Goal: Task Accomplishment & Management: Complete application form

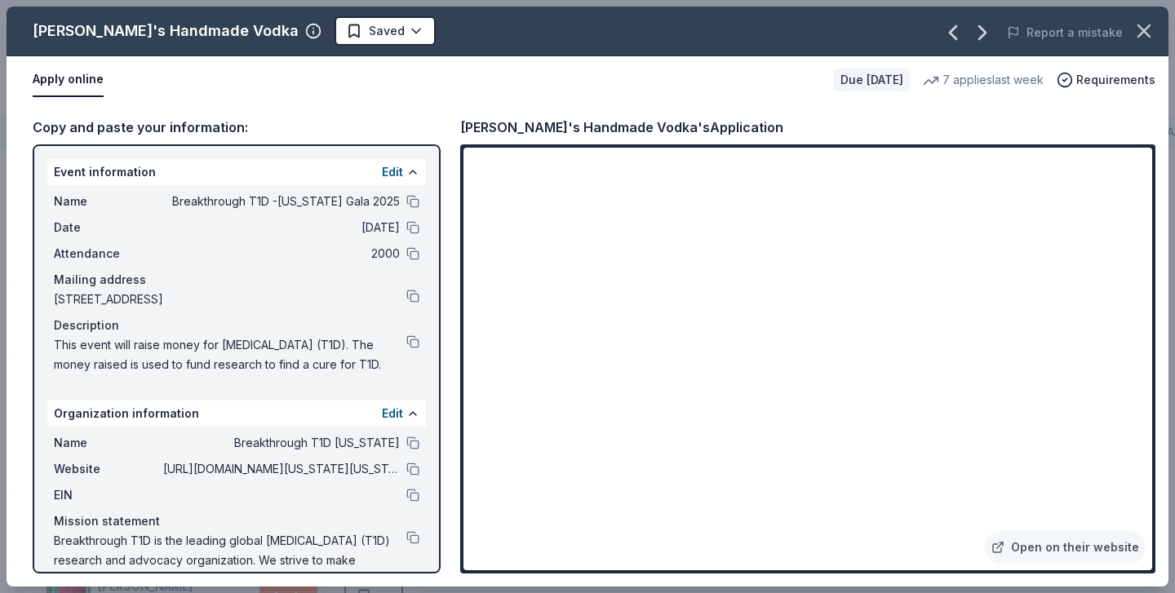
scroll to position [20167, 0]
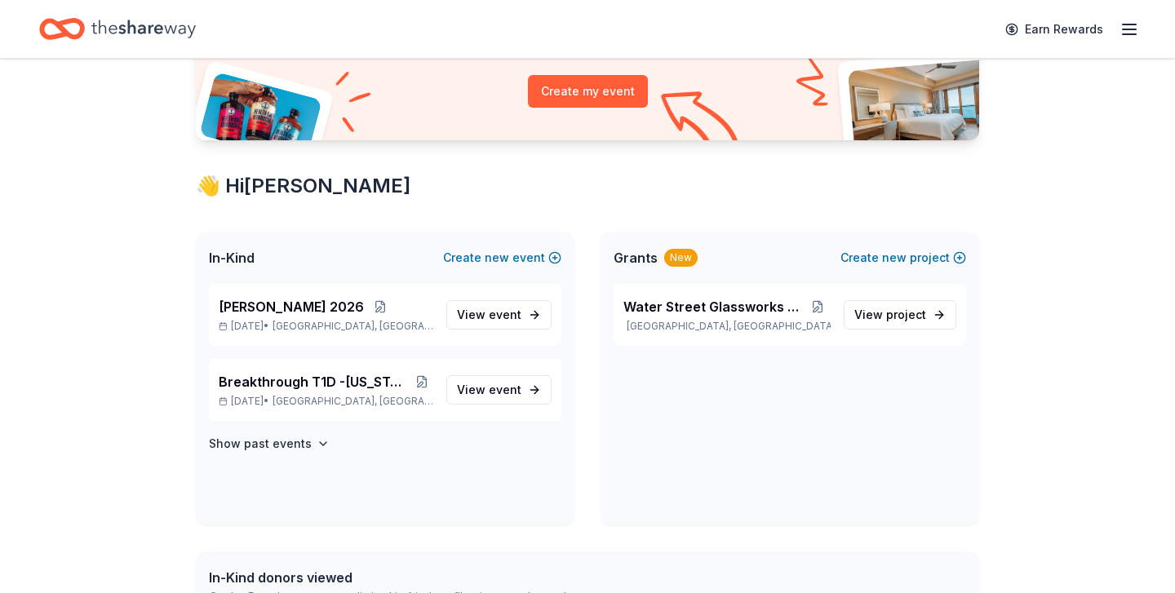
scroll to position [229, 0]
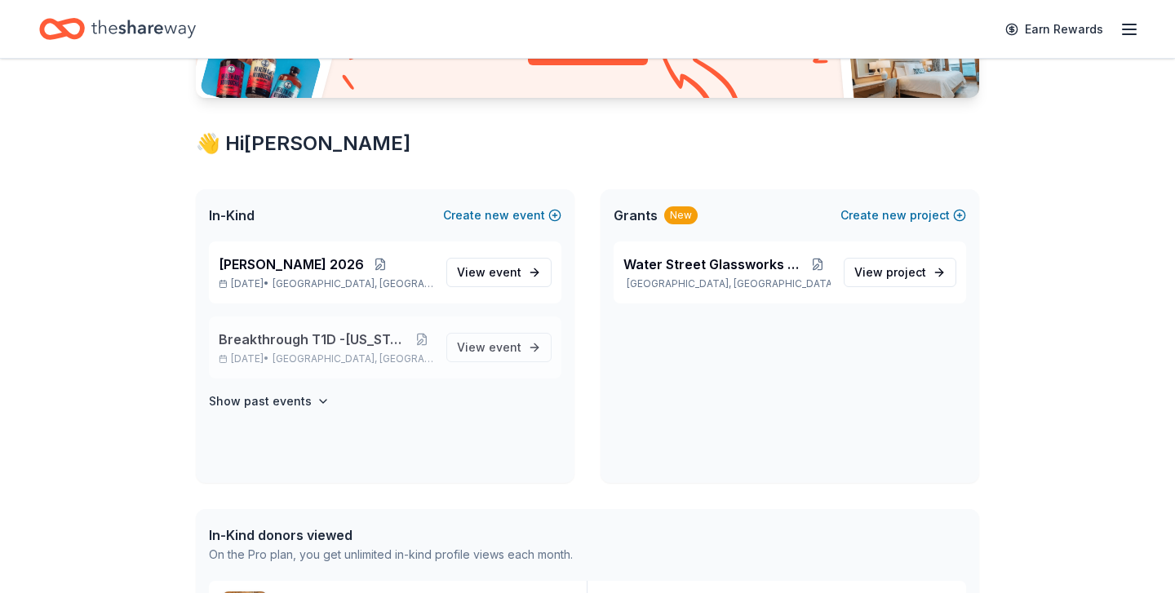
click at [401, 350] on div "Breakthrough T1D -Illinois Gala 2025 Dec 13, 2025 • Chicago, IL" at bounding box center [326, 348] width 215 height 36
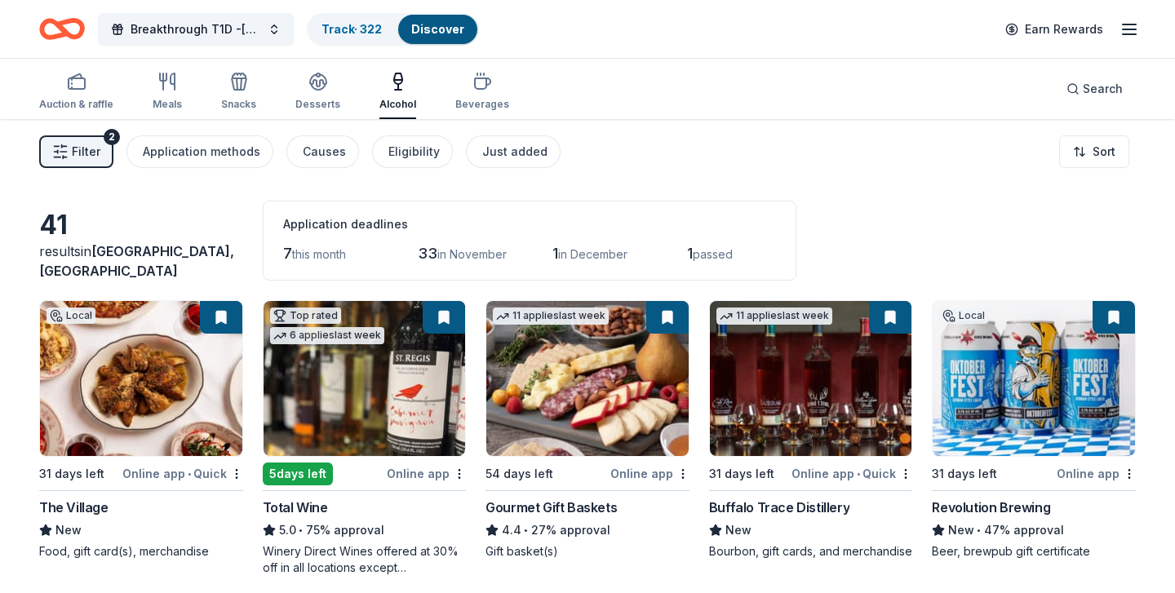
click at [1009, 378] on img at bounding box center [1034, 378] width 202 height 155
click at [371, 366] on img at bounding box center [365, 378] width 202 height 155
click at [151, 344] on img at bounding box center [141, 378] width 202 height 155
click at [586, 345] on img at bounding box center [587, 378] width 202 height 155
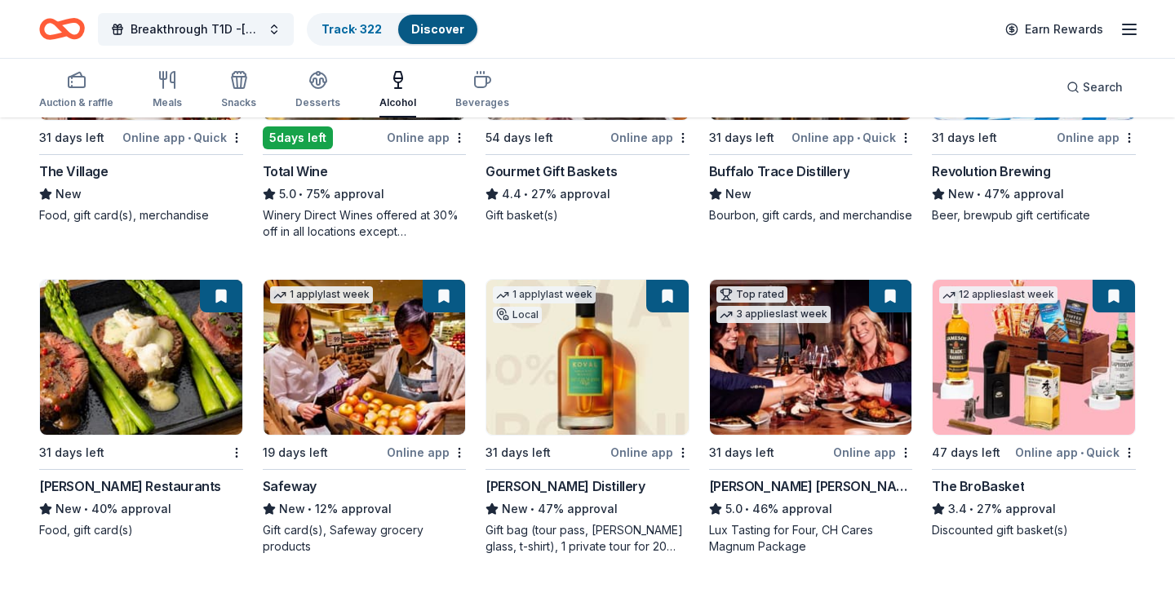
scroll to position [381, 0]
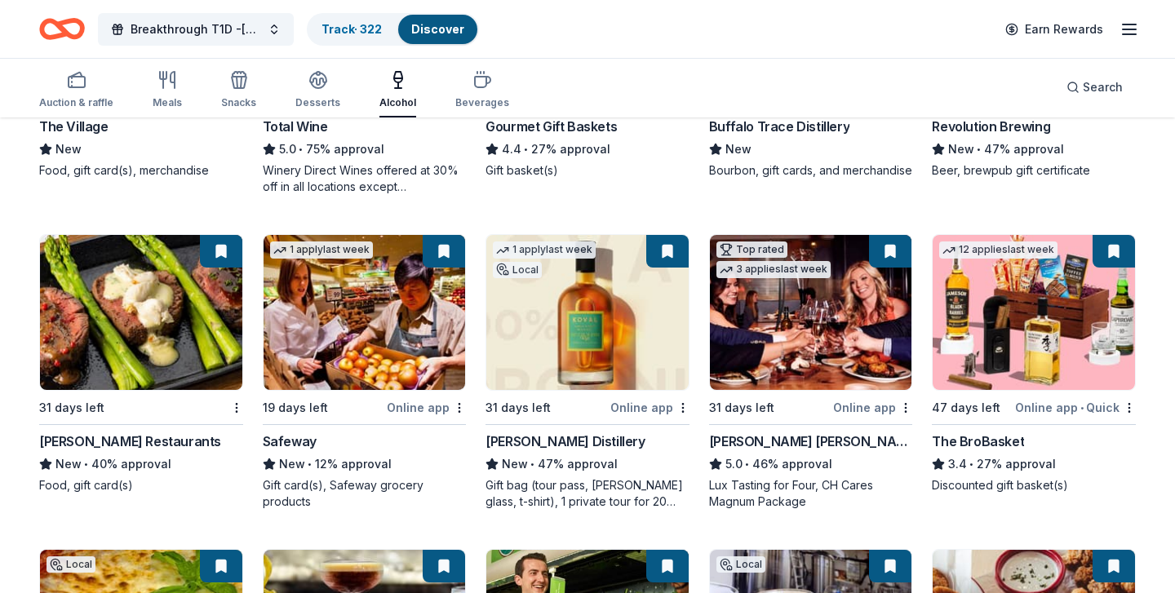
click at [144, 279] on img at bounding box center [141, 312] width 202 height 155
click at [1036, 354] on img at bounding box center [1034, 312] width 202 height 155
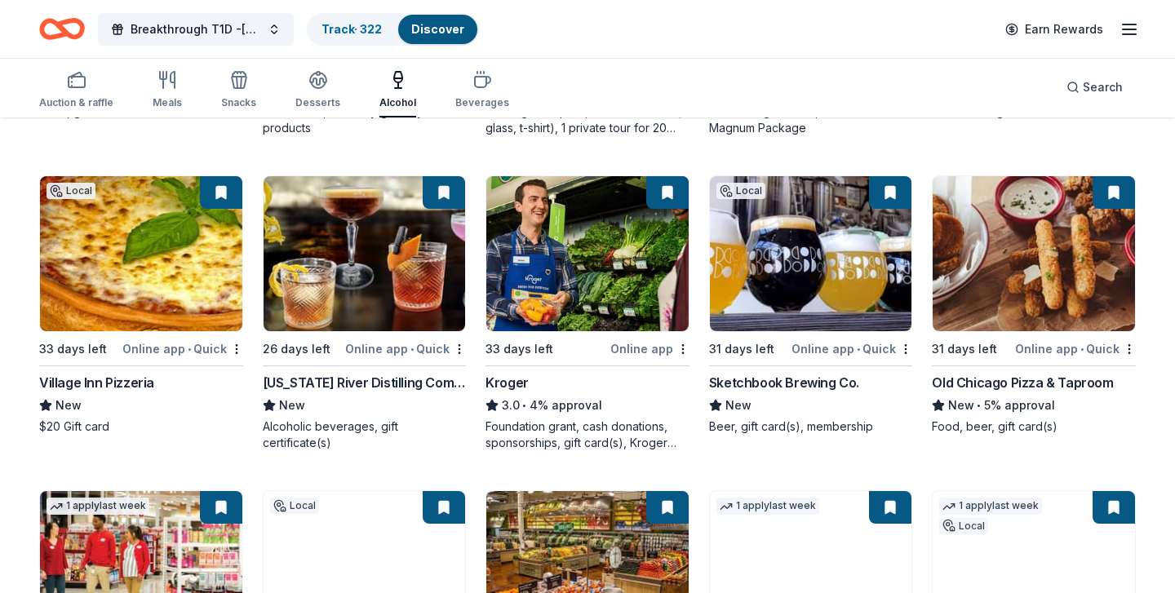
scroll to position [760, 0]
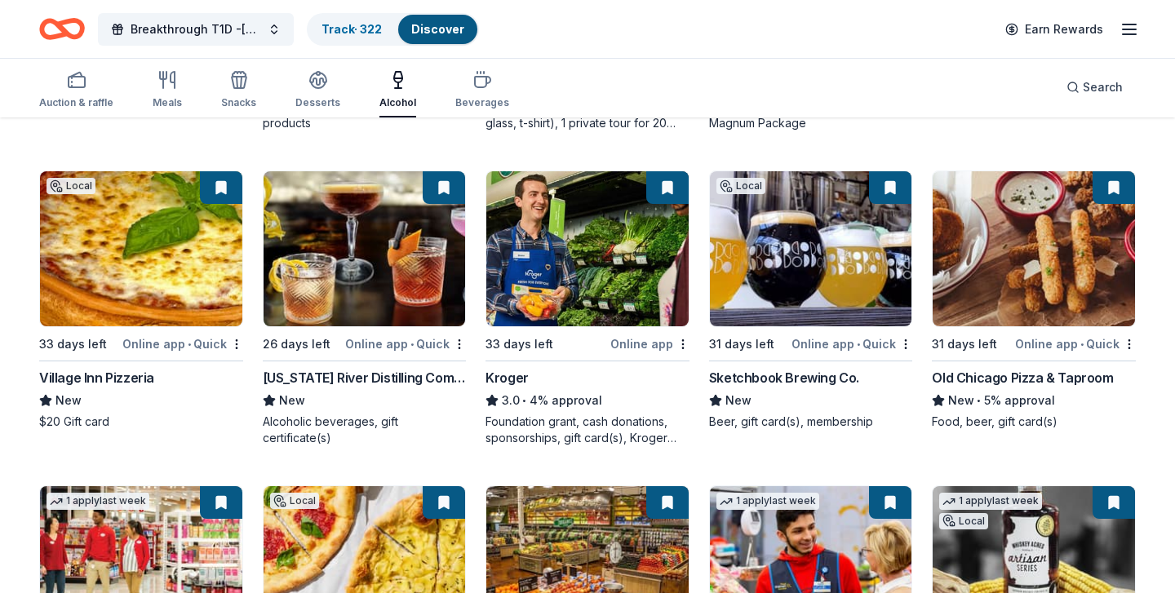
click at [157, 251] on img at bounding box center [141, 248] width 202 height 155
click at [344, 269] on img at bounding box center [365, 248] width 202 height 155
click at [797, 268] on img at bounding box center [811, 248] width 202 height 155
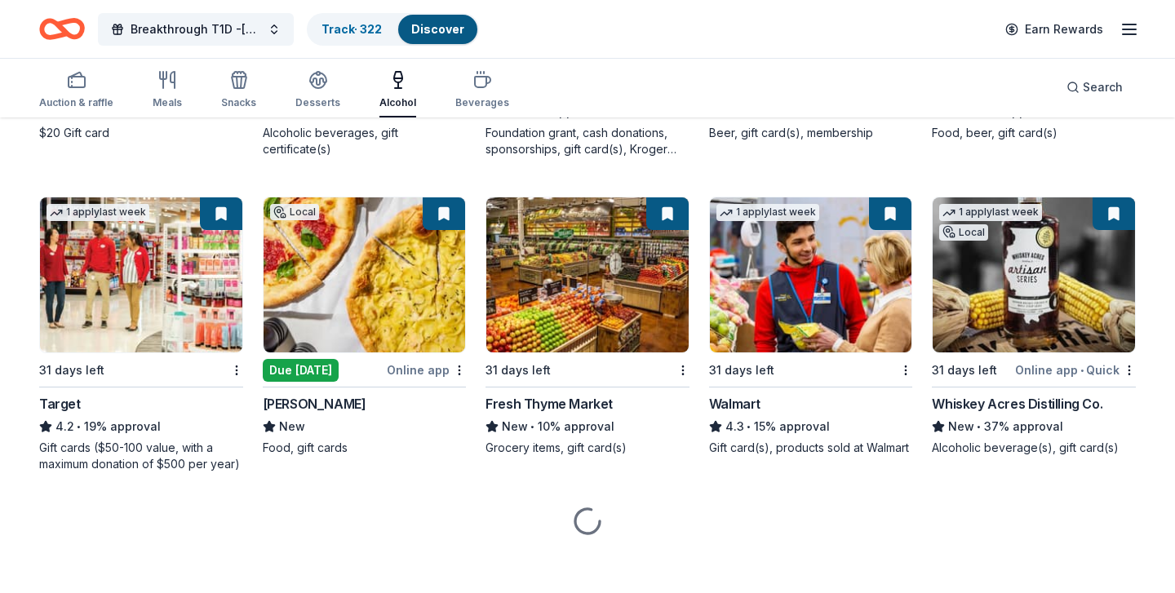
scroll to position [1057, 0]
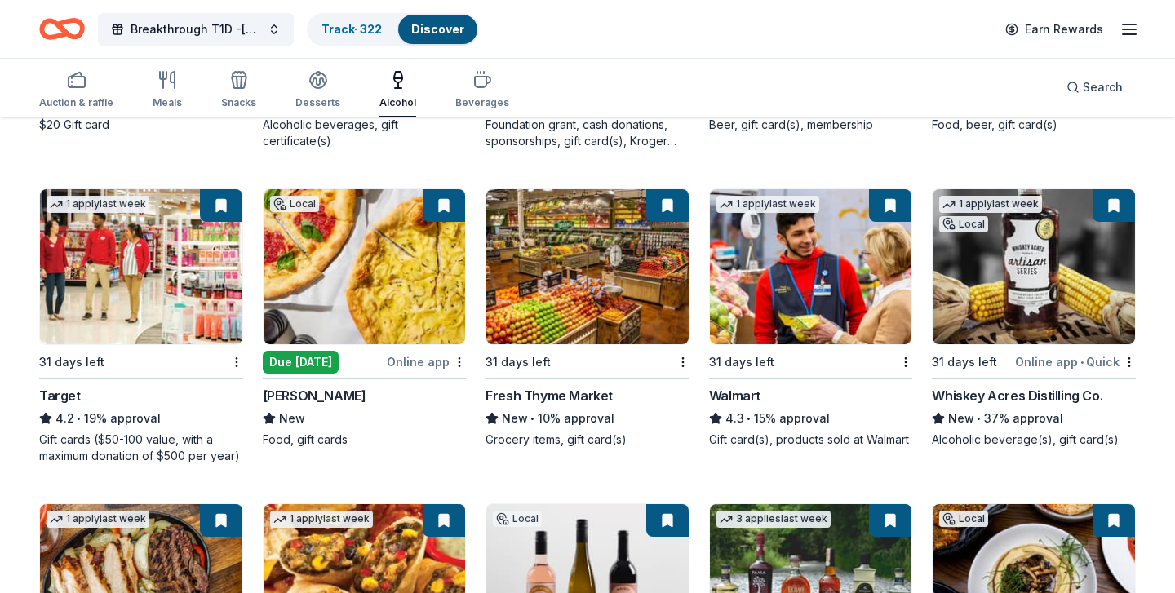
click at [165, 295] on img at bounding box center [141, 266] width 202 height 155
click at [402, 269] on img at bounding box center [365, 266] width 202 height 155
click at [362, 28] on link "Track · 322" at bounding box center [352, 29] width 60 height 14
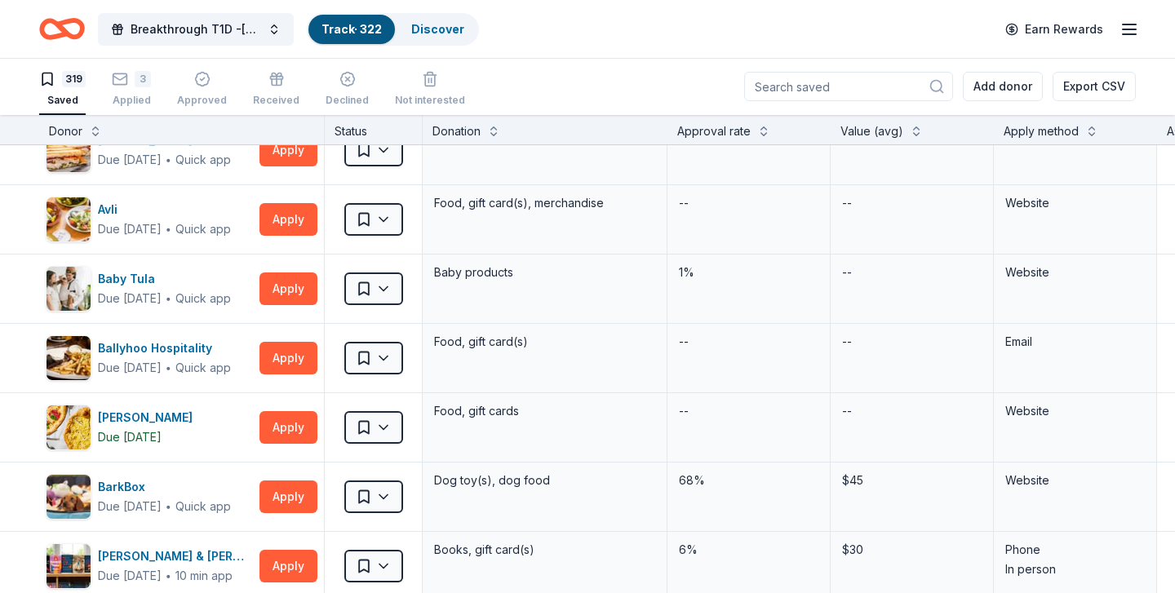
scroll to position [940, 0]
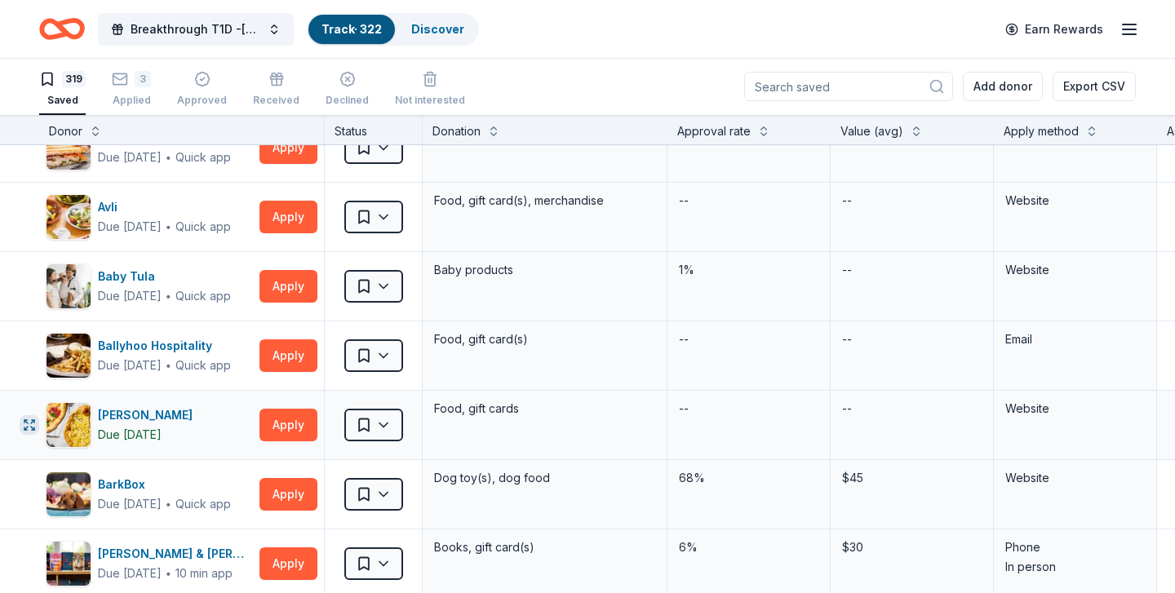
click at [29, 415] on button "button" at bounding box center [30, 425] width 20 height 20
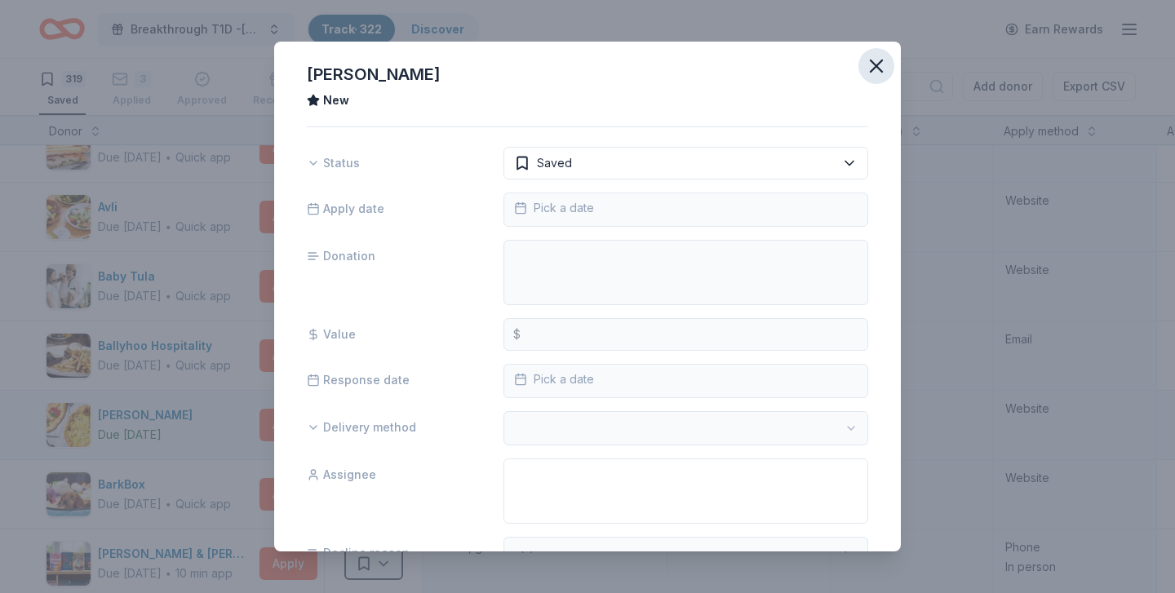
click at [871, 60] on icon "button" at bounding box center [876, 65] width 11 height 11
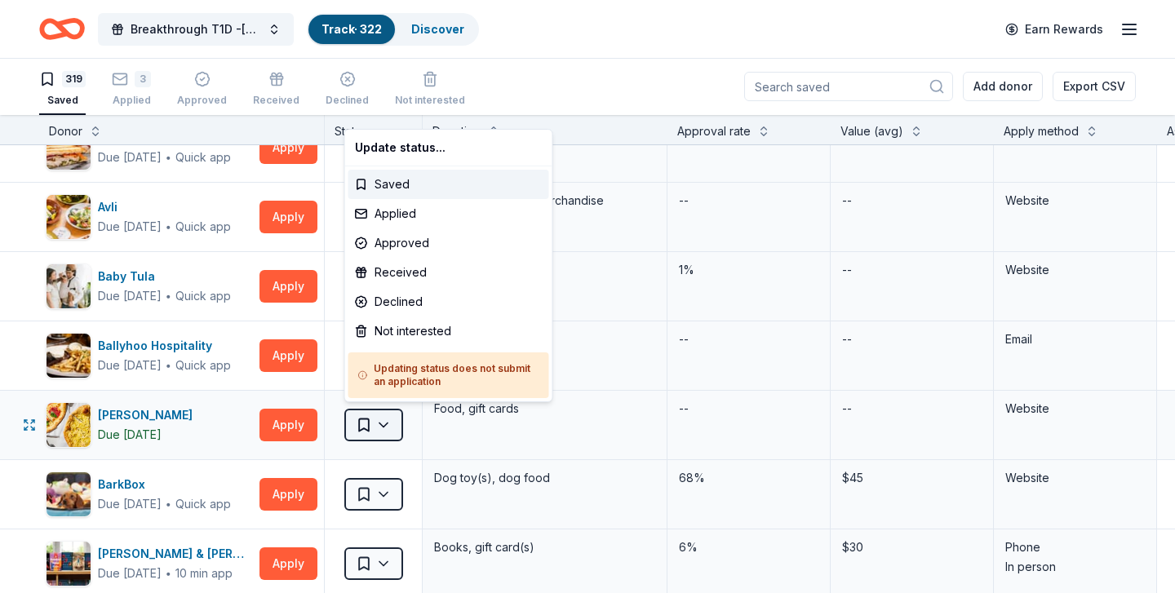
click at [380, 420] on html "Breakthrough T1D -Illinois Gala 2025 Track · 322 Discover Earn Rewards 319 Save…" at bounding box center [587, 295] width 1175 height 593
click at [1129, 29] on html "Breakthrough T1D -Illinois Gala 2025 Track · 322 Discover Earn Rewards 319 Save…" at bounding box center [587, 295] width 1175 height 593
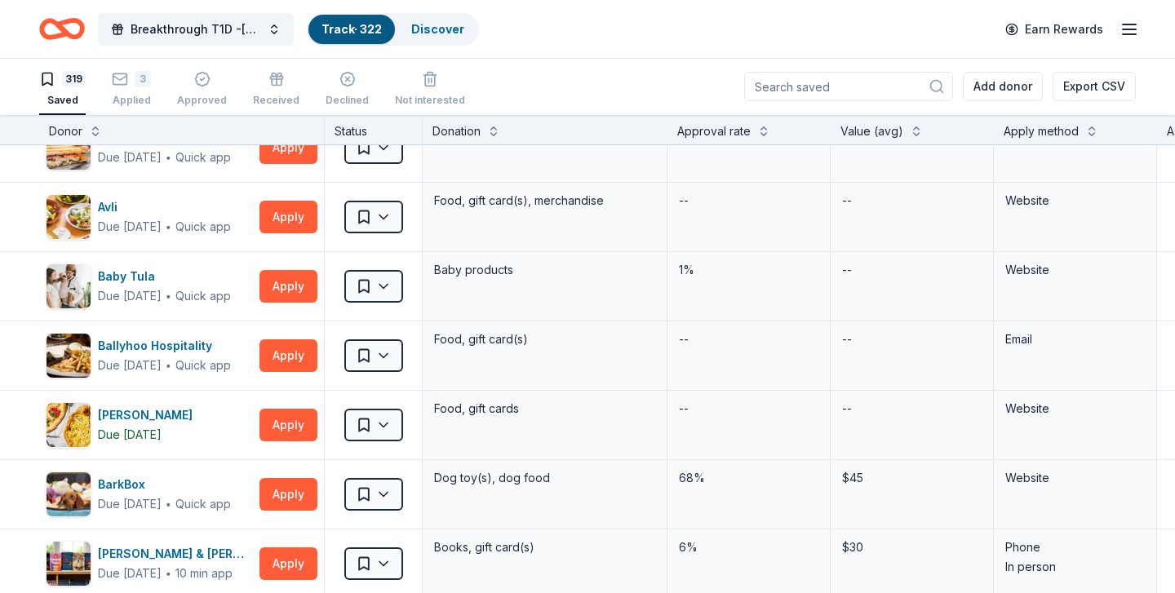
click at [1129, 29] on line "button" at bounding box center [1129, 29] width 13 height 0
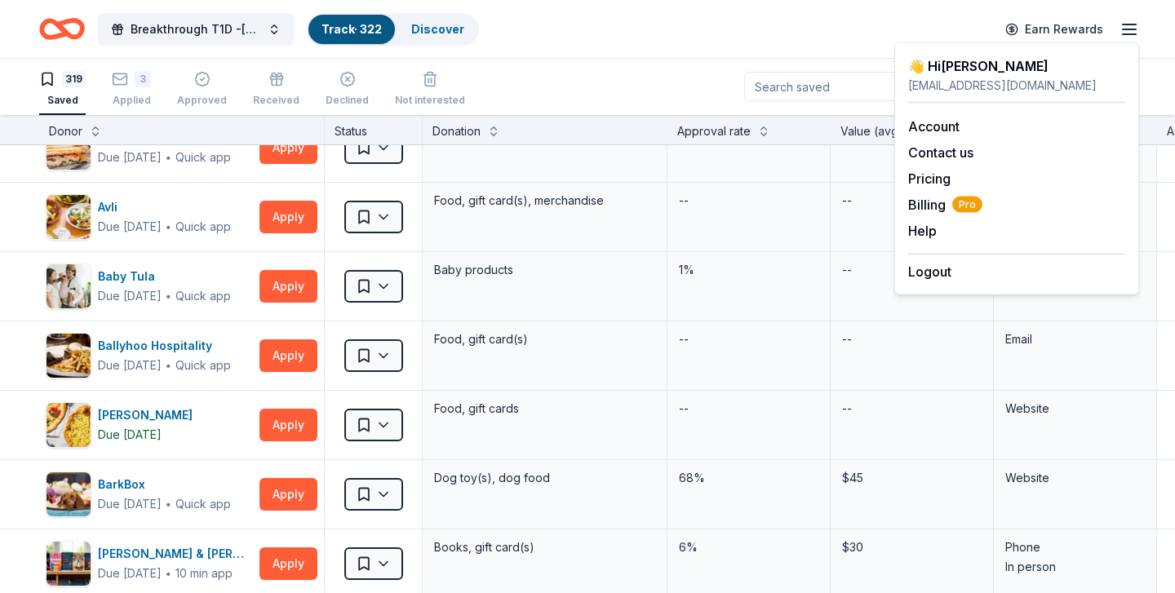
click at [712, 49] on div "Breakthrough T1D -Illinois Gala 2025 Track · 322 Discover Earn Rewards" at bounding box center [587, 29] width 1175 height 58
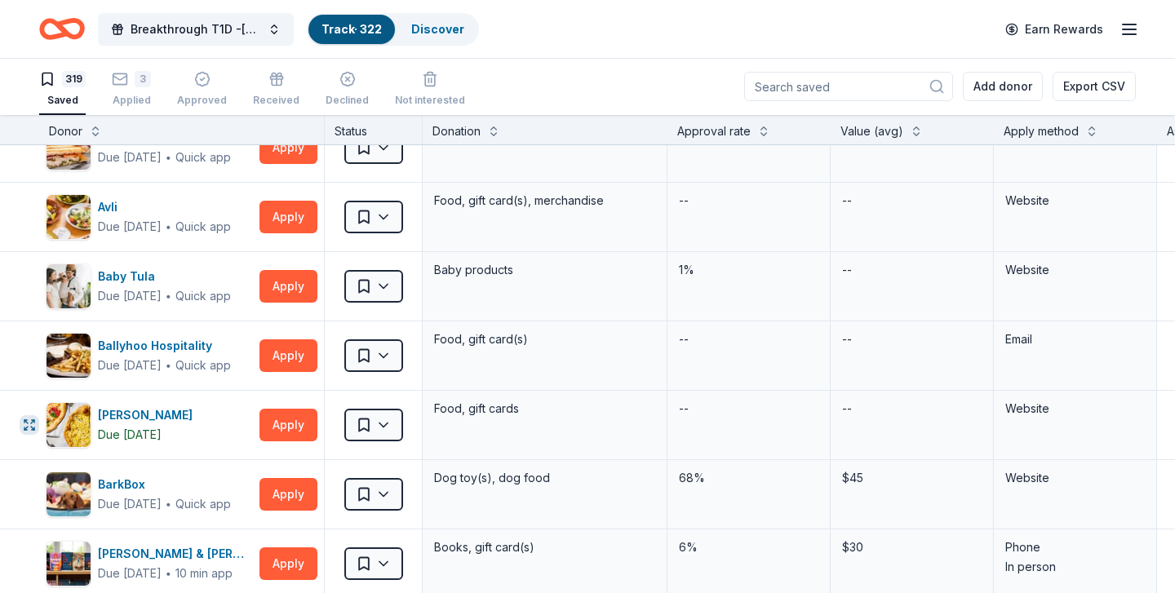
click at [22, 424] on button "button" at bounding box center [30, 425] width 20 height 20
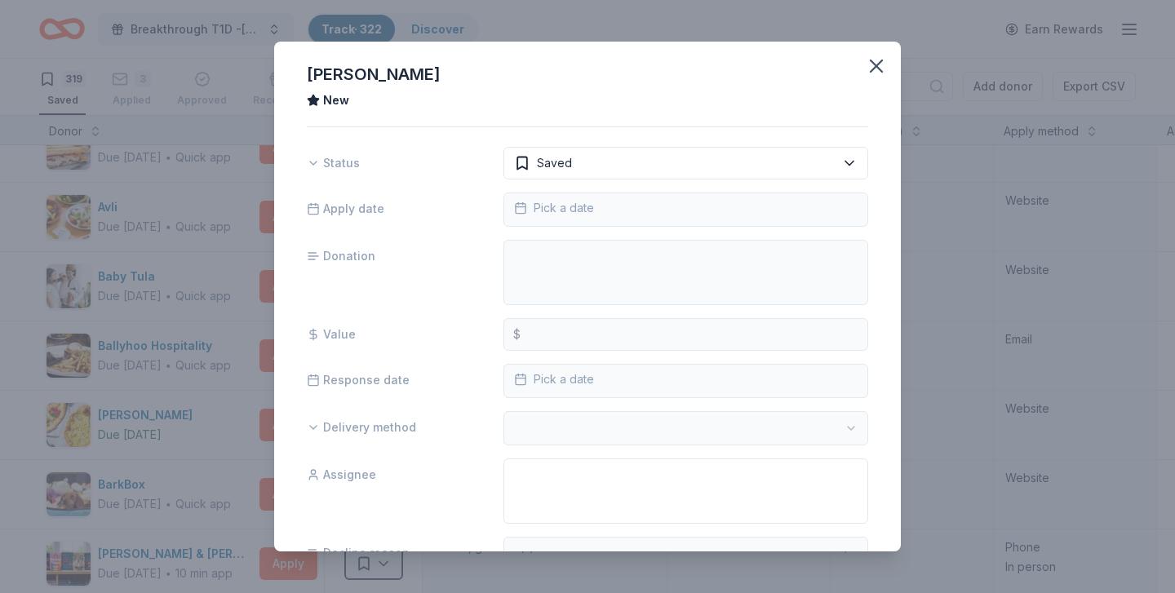
click at [22, 424] on div "Bar Salotto New Status Saved Apply date Pick a date Donation Value $ Response d…" at bounding box center [587, 296] width 1175 height 593
click at [877, 66] on icon "button" at bounding box center [876, 65] width 11 height 11
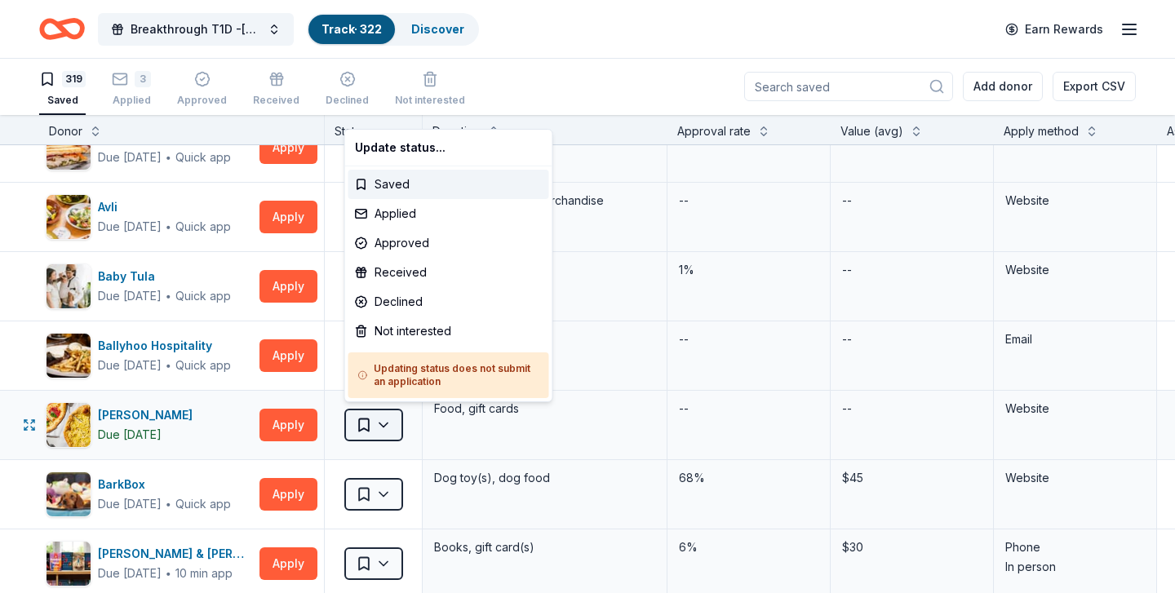
click at [385, 418] on html "Breakthrough T1D -Illinois Gala 2025 Track · 322 Discover Earn Rewards 319 Save…" at bounding box center [587, 295] width 1175 height 593
click at [386, 332] on div "Not interested" at bounding box center [448, 331] width 201 height 29
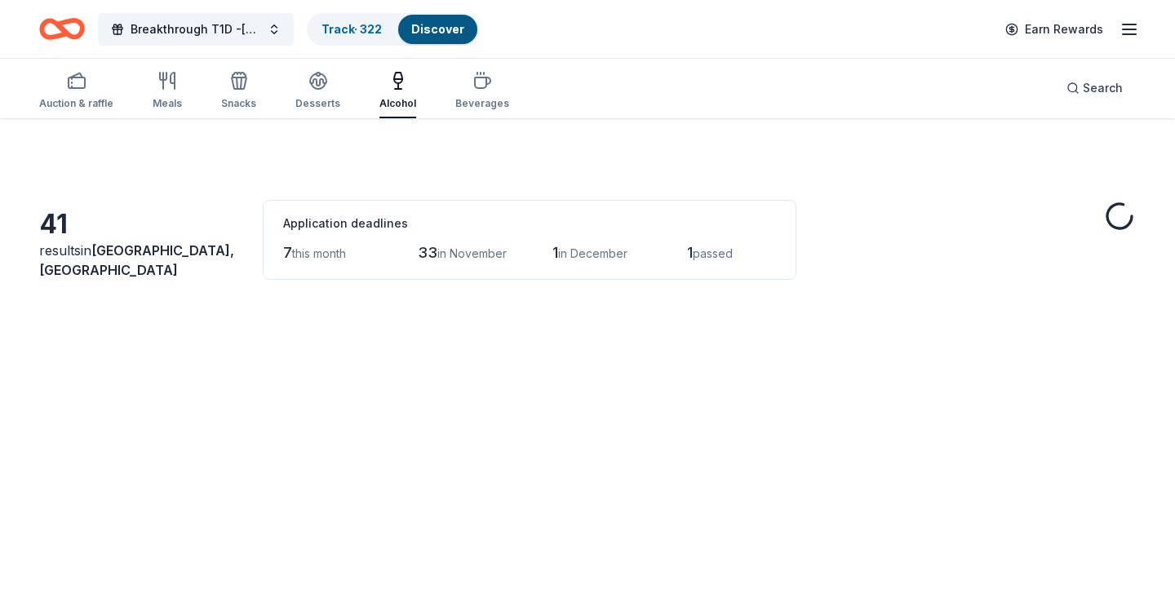
scroll to position [1057, 0]
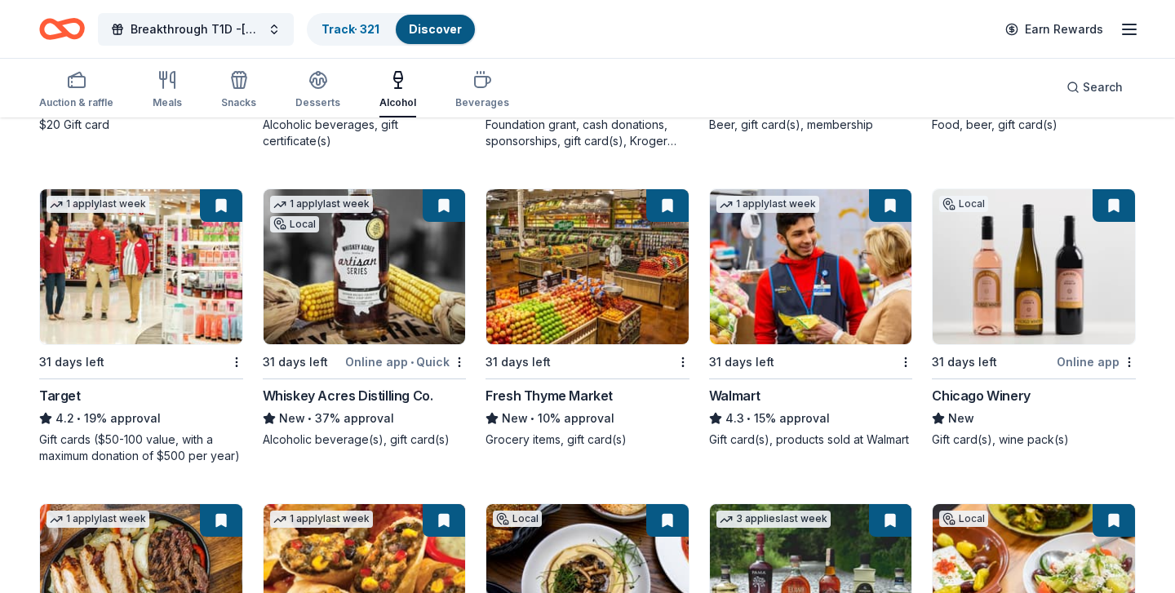
click at [341, 291] on img at bounding box center [365, 266] width 202 height 155
click at [562, 233] on img at bounding box center [587, 266] width 202 height 155
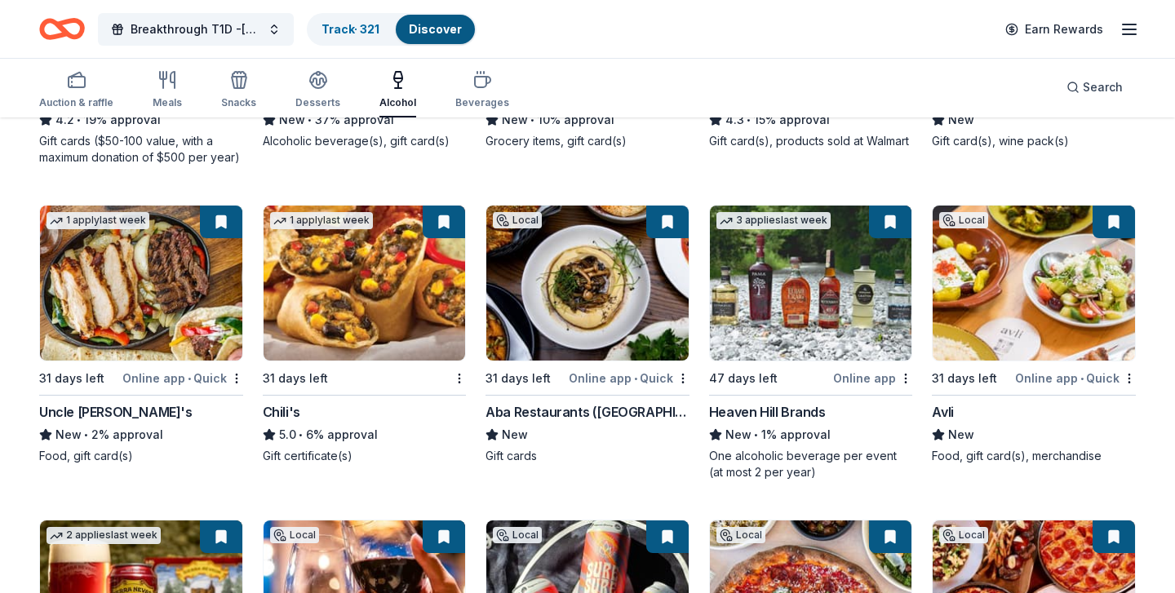
scroll to position [1365, 0]
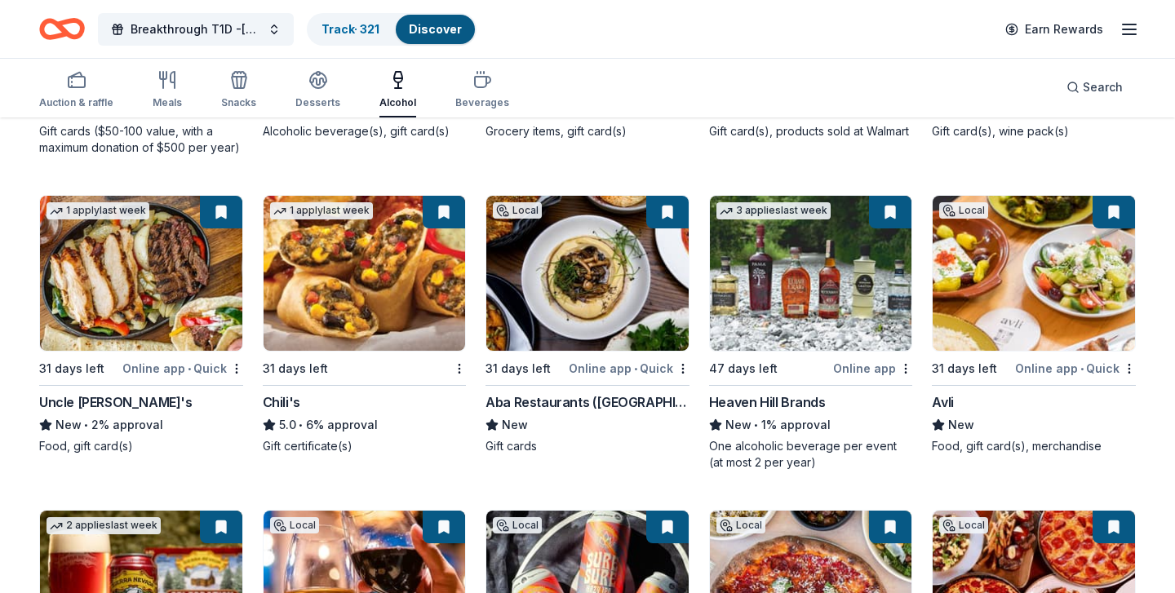
click at [837, 289] on img at bounding box center [811, 273] width 202 height 155
click at [1013, 277] on img at bounding box center [1034, 273] width 202 height 155
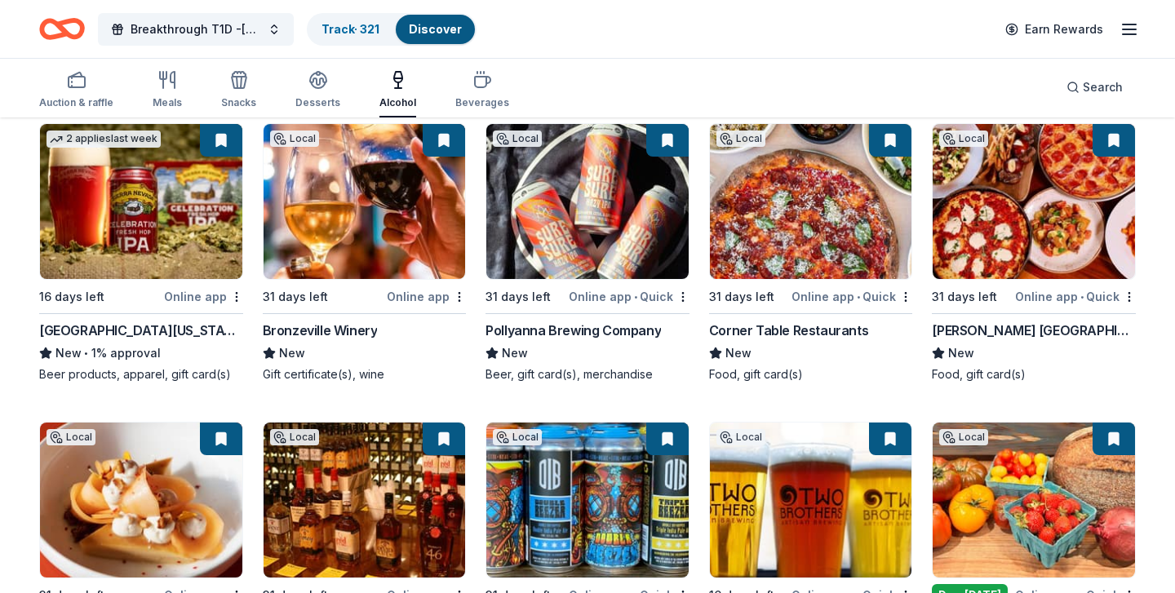
scroll to position [1754, 0]
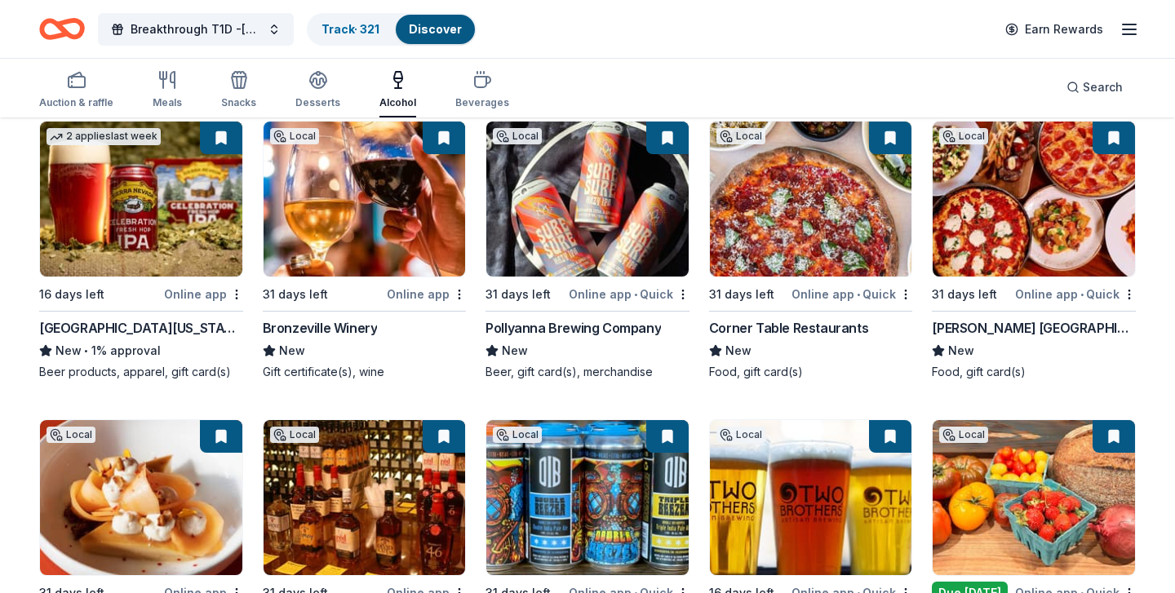
click at [162, 186] on img at bounding box center [141, 199] width 202 height 155
click at [614, 174] on img at bounding box center [587, 199] width 202 height 155
click at [822, 217] on img at bounding box center [811, 199] width 202 height 155
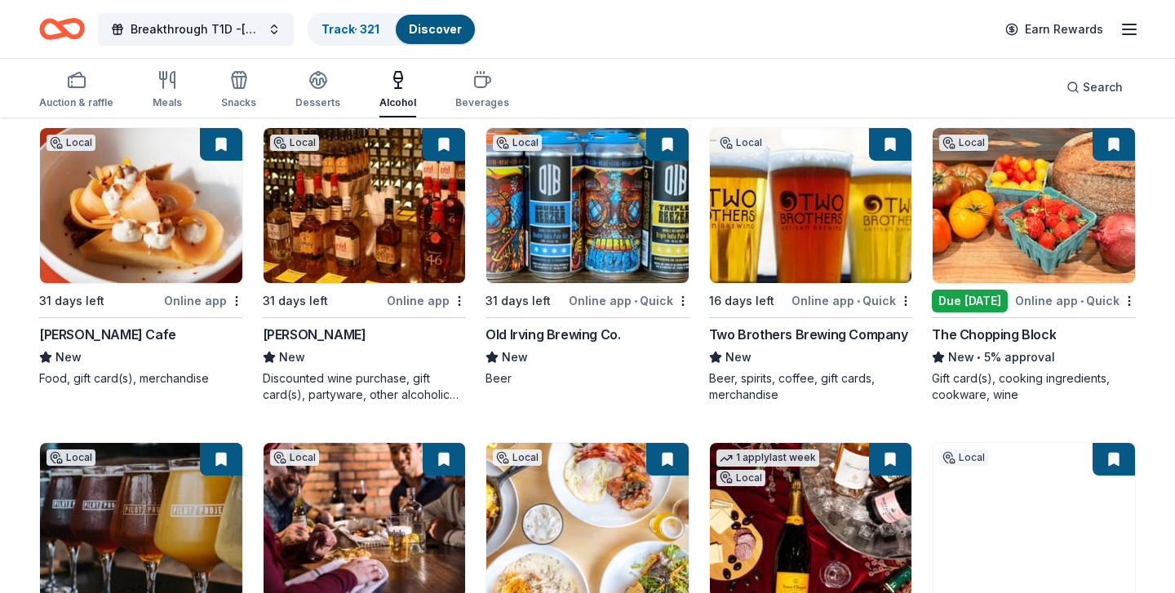
scroll to position [2053, 0]
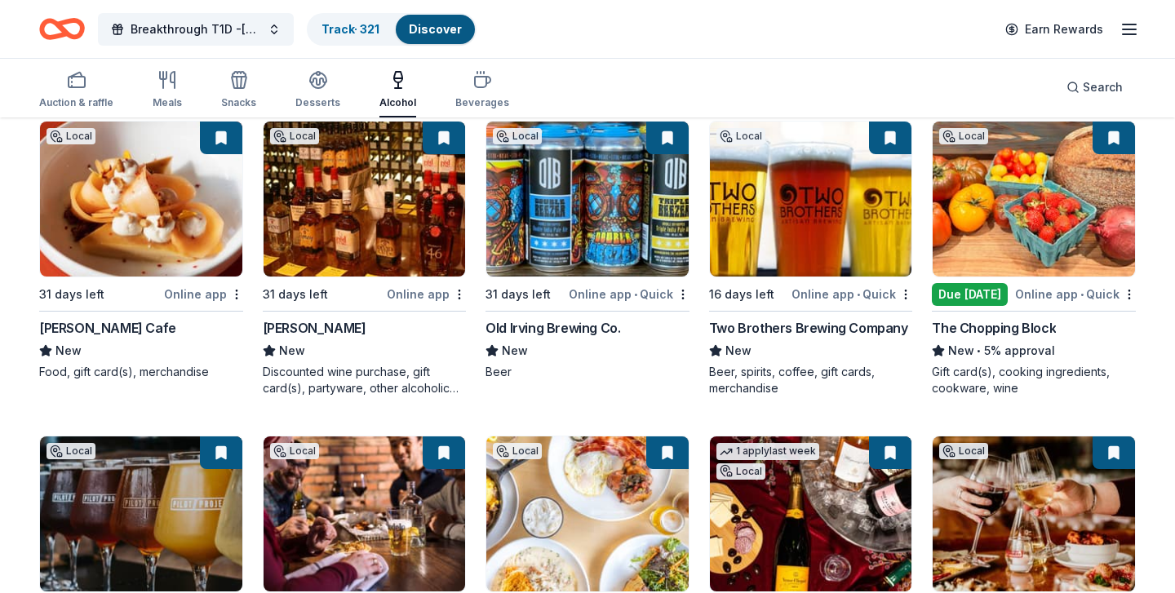
click at [169, 201] on img at bounding box center [141, 199] width 202 height 155
click at [346, 186] on img at bounding box center [365, 199] width 202 height 155
click at [523, 184] on img at bounding box center [587, 199] width 202 height 155
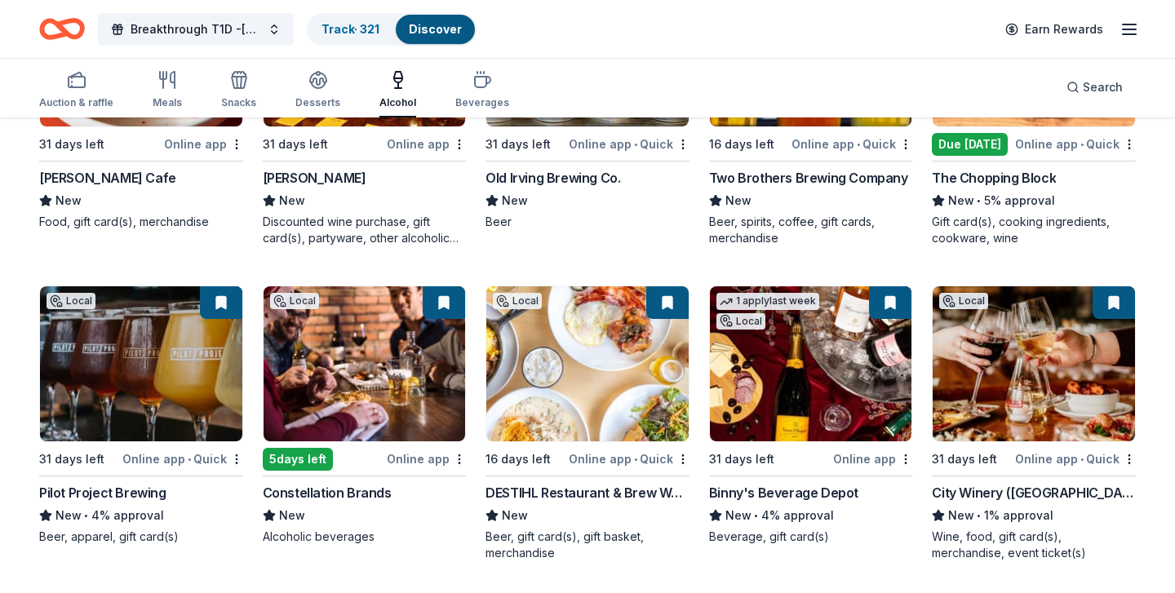
scroll to position [2202, 0]
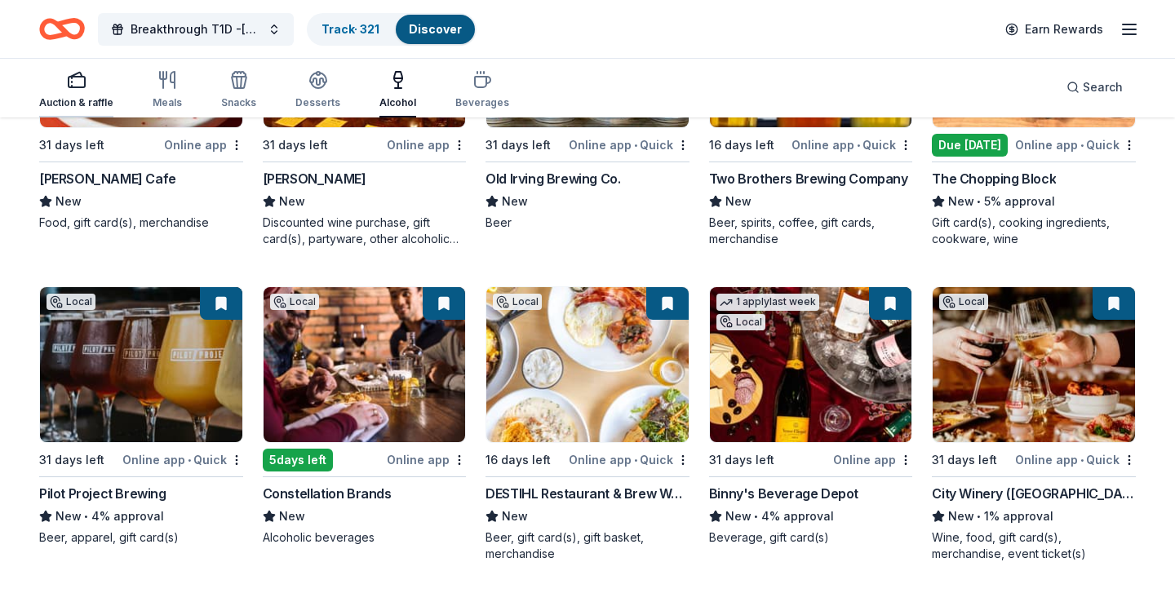
click at [75, 79] on icon "button" at bounding box center [77, 80] width 20 height 20
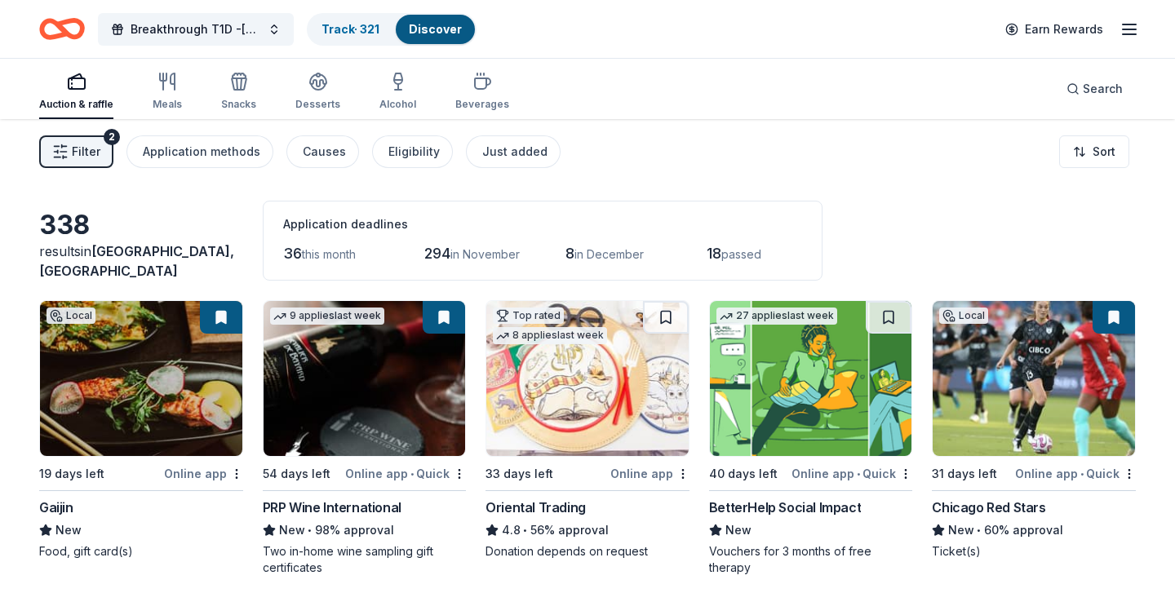
click at [1007, 368] on img at bounding box center [1034, 378] width 202 height 155
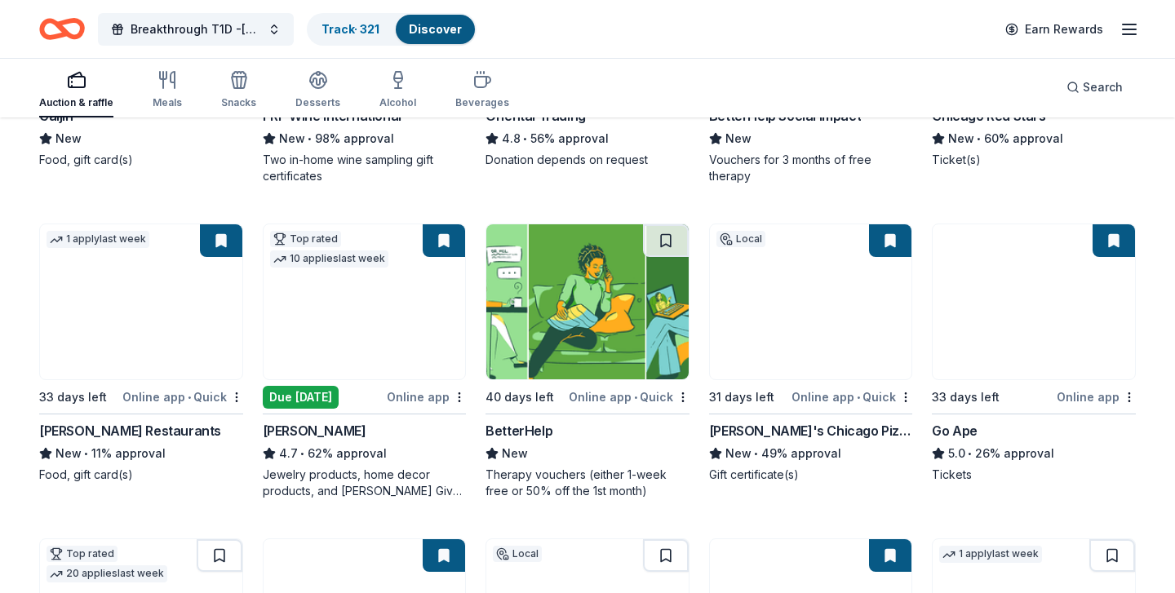
scroll to position [394, 0]
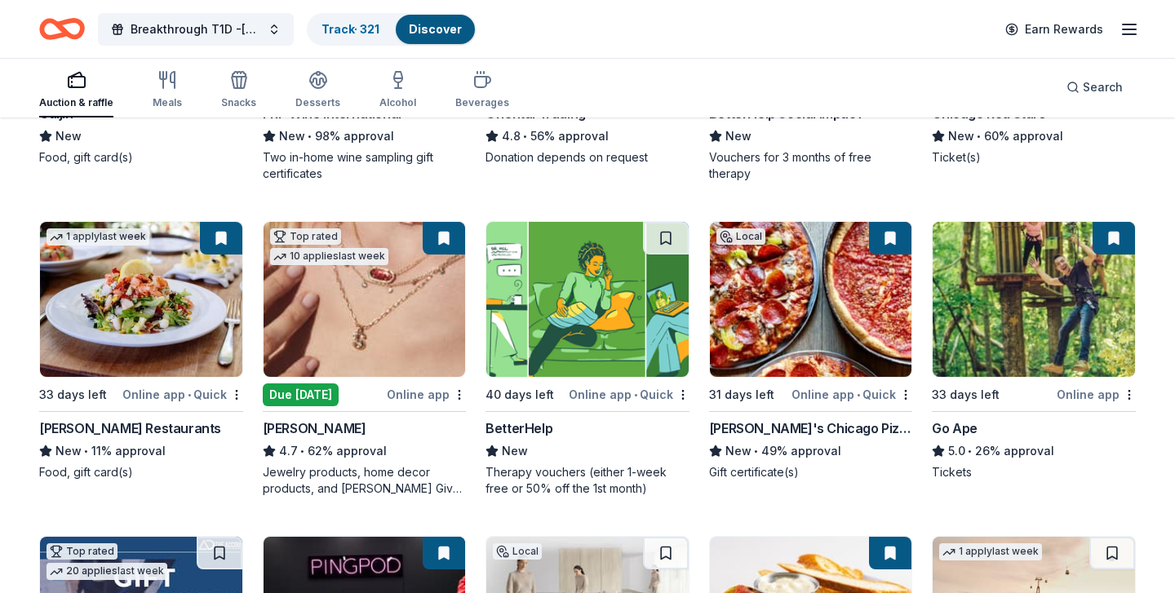
click at [162, 317] on img at bounding box center [141, 299] width 202 height 155
click at [366, 298] on img at bounding box center [365, 299] width 202 height 155
click at [349, 23] on link "Track · 321" at bounding box center [351, 29] width 58 height 14
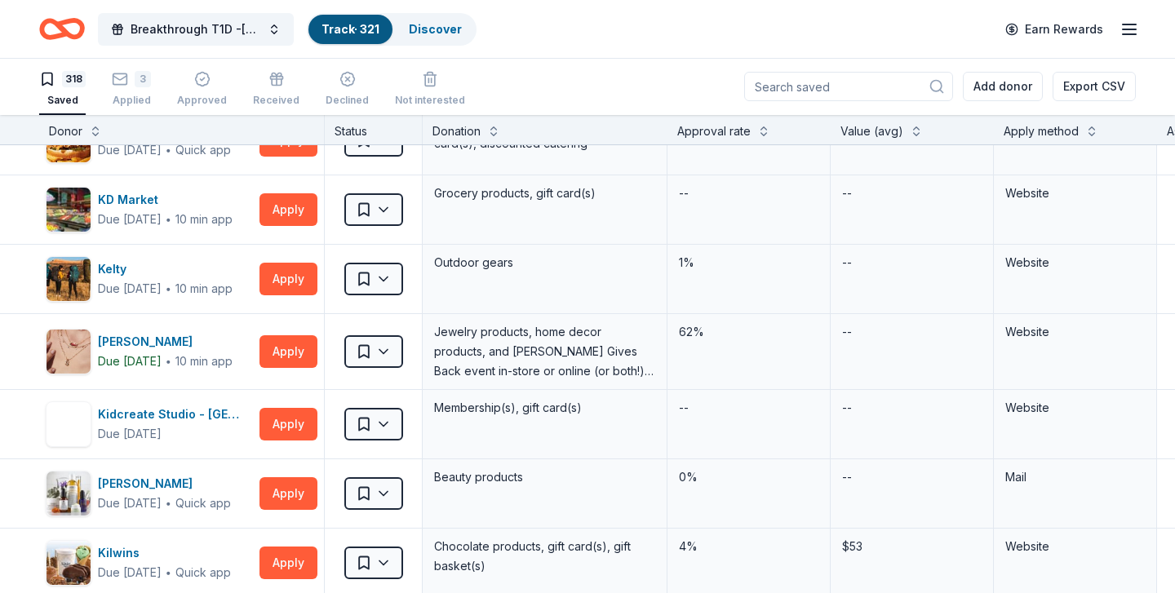
scroll to position [11410, 0]
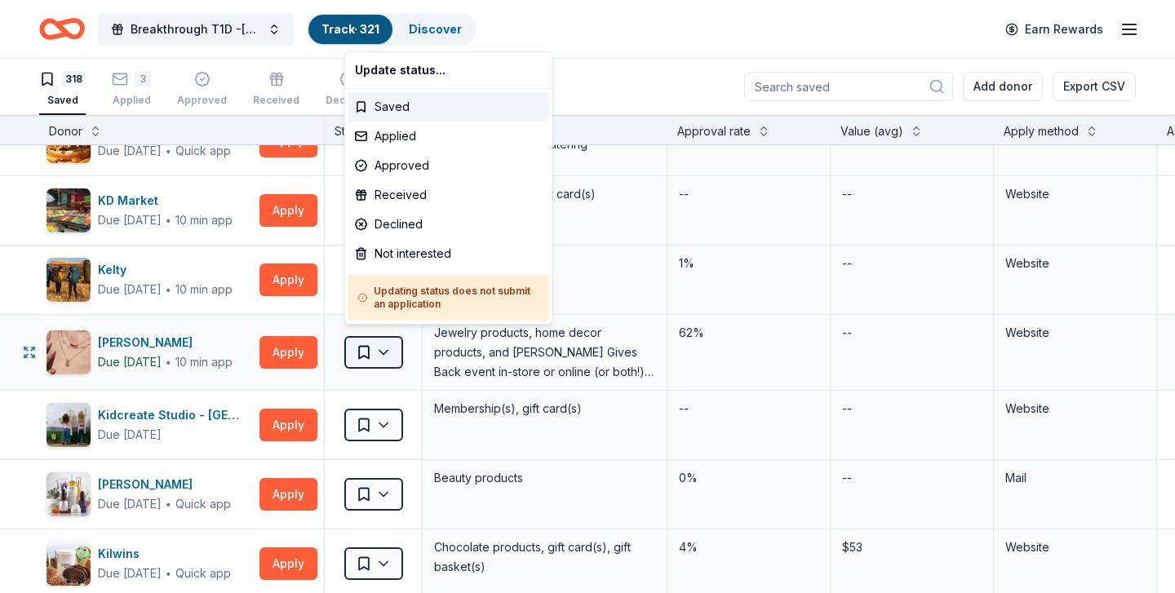
click at [383, 343] on html "Breakthrough T1D -Illinois Gala 2025 Track · 321 Discover Earn Rewards 318 Save…" at bounding box center [587, 295] width 1175 height 593
click at [404, 133] on div "Applied" at bounding box center [448, 136] width 201 height 29
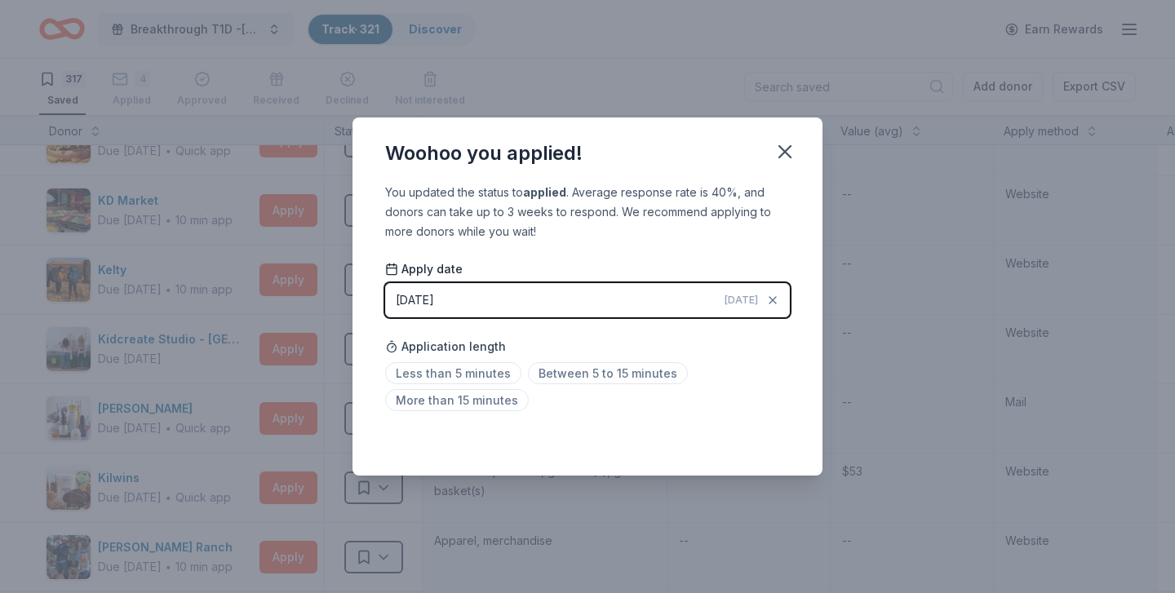
click at [699, 296] on button "10/13/2025 Today" at bounding box center [587, 300] width 405 height 34
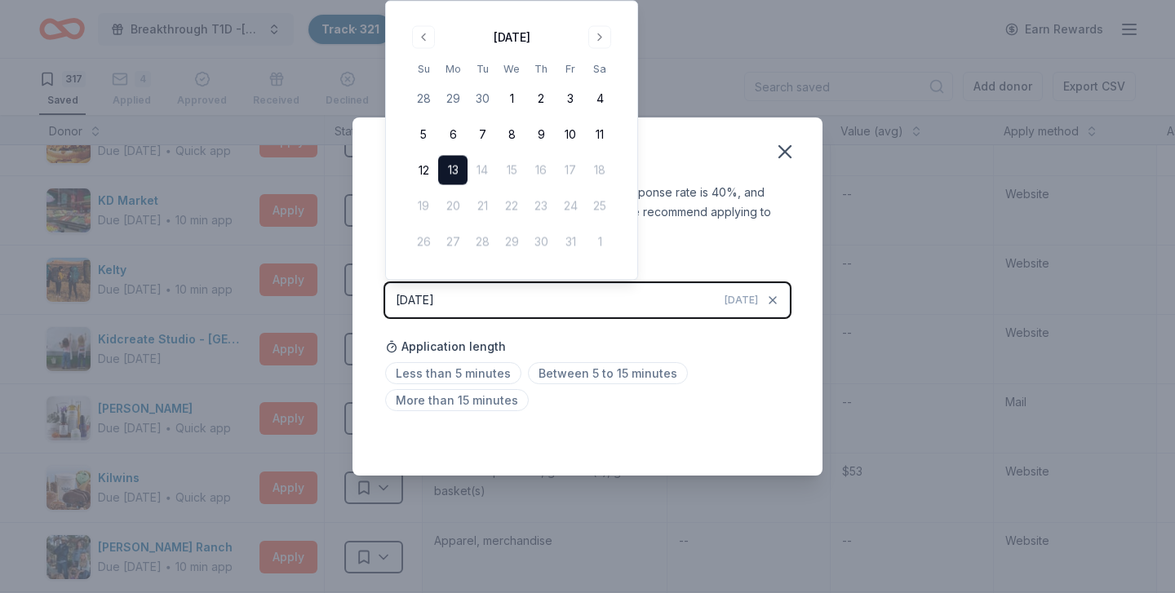
click at [776, 218] on div "You updated the status to applied . Average response rate is 40%, and donors ca…" at bounding box center [587, 212] width 405 height 59
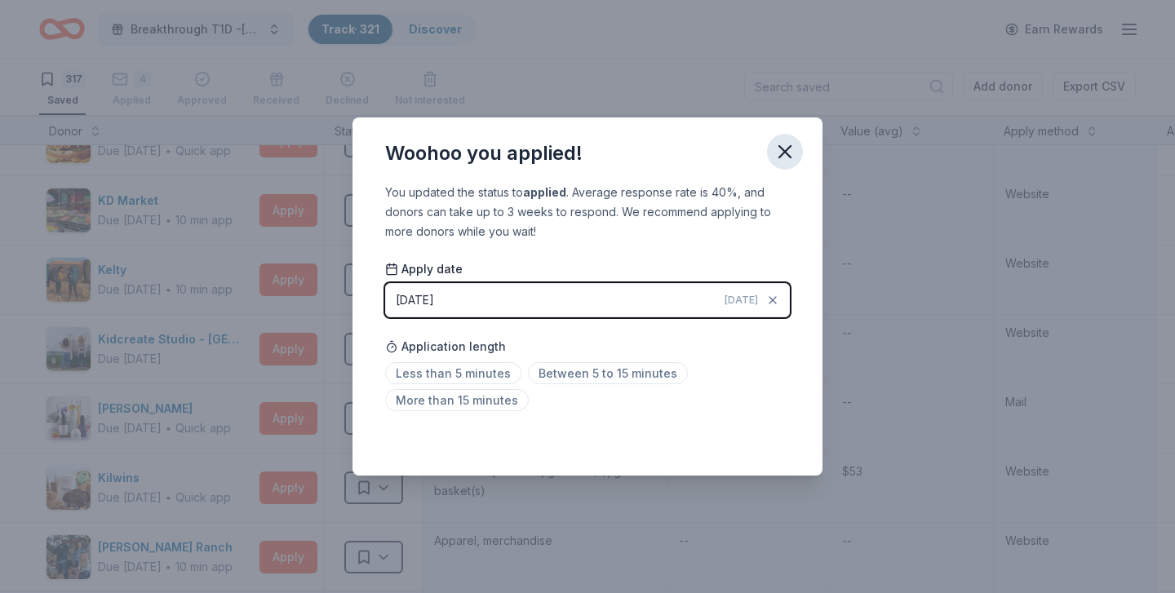
click at [784, 144] on icon "button" at bounding box center [785, 151] width 23 height 23
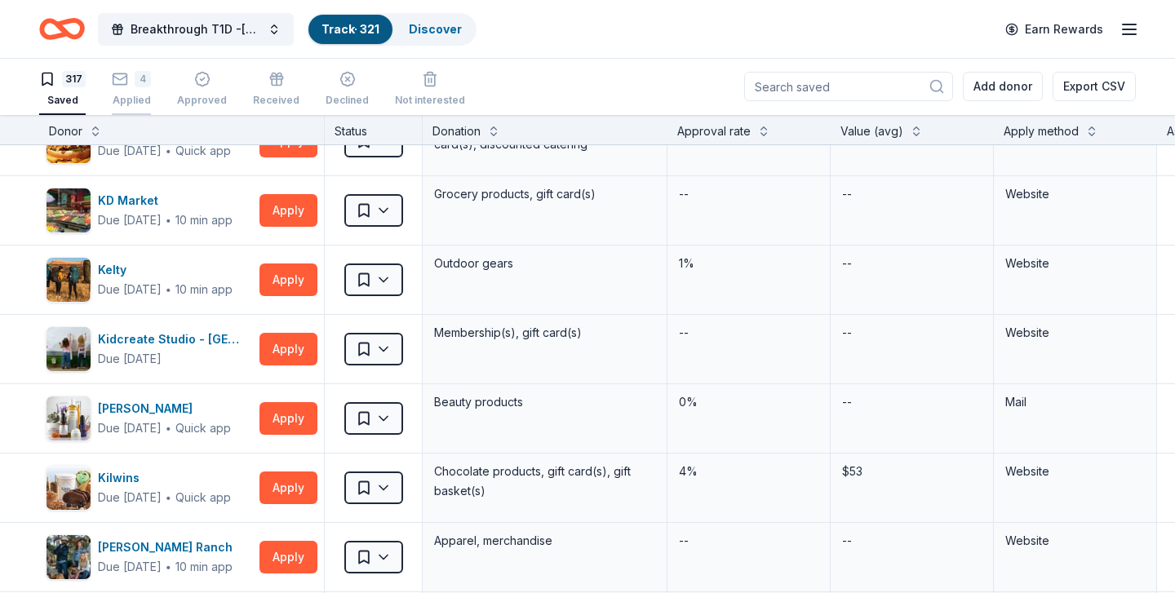
click at [136, 78] on div "4" at bounding box center [143, 70] width 16 height 16
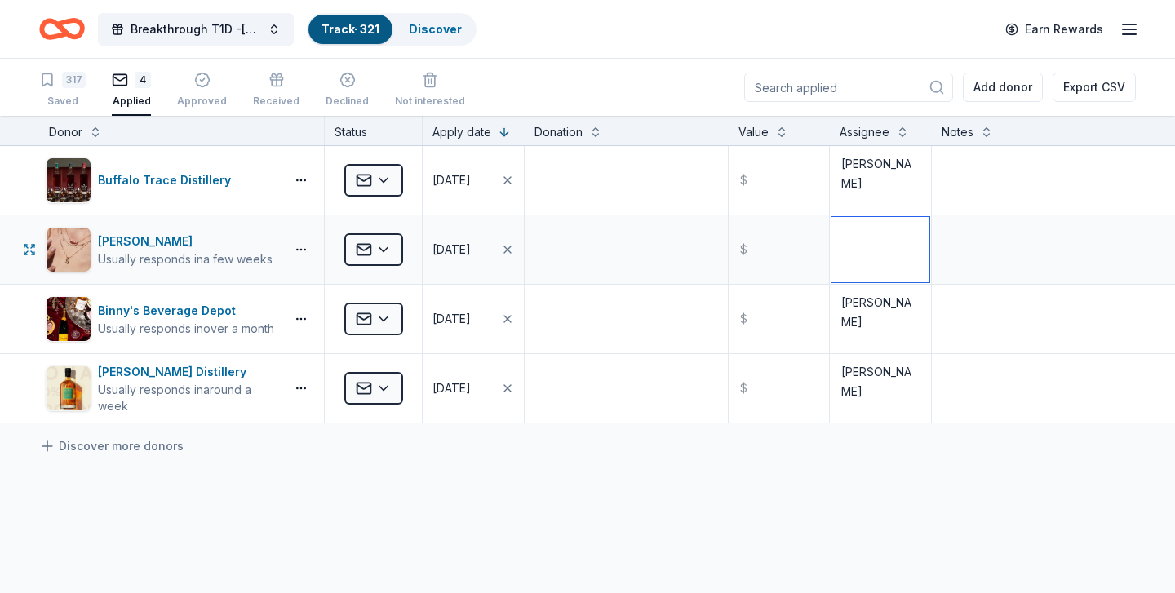
click at [856, 260] on textarea at bounding box center [881, 249] width 98 height 65
type textarea "Chris"
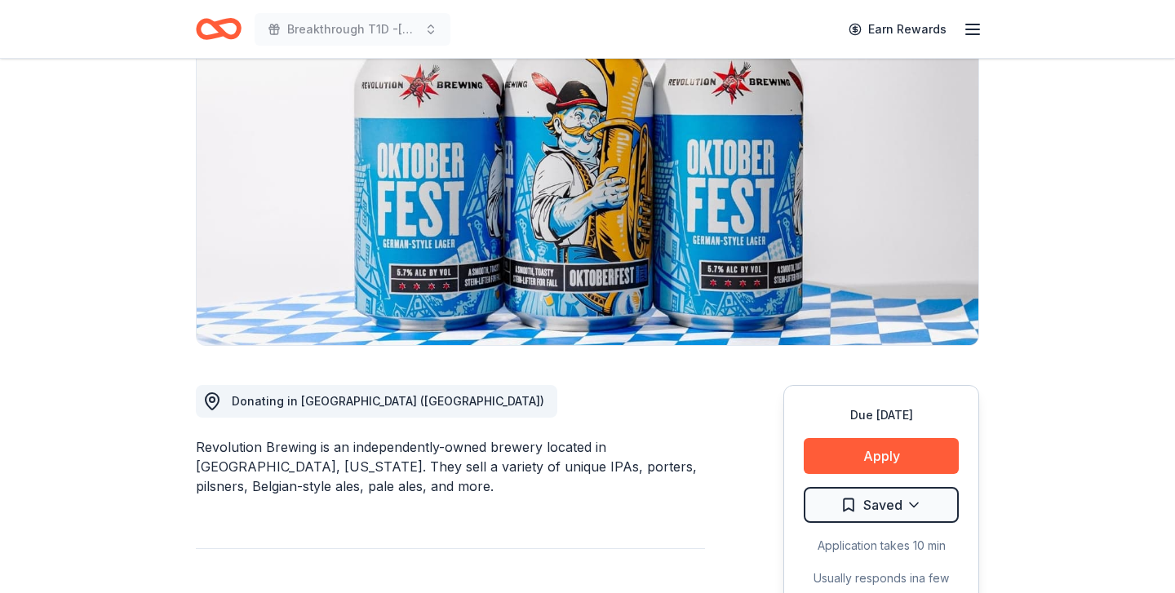
scroll to position [150, 0]
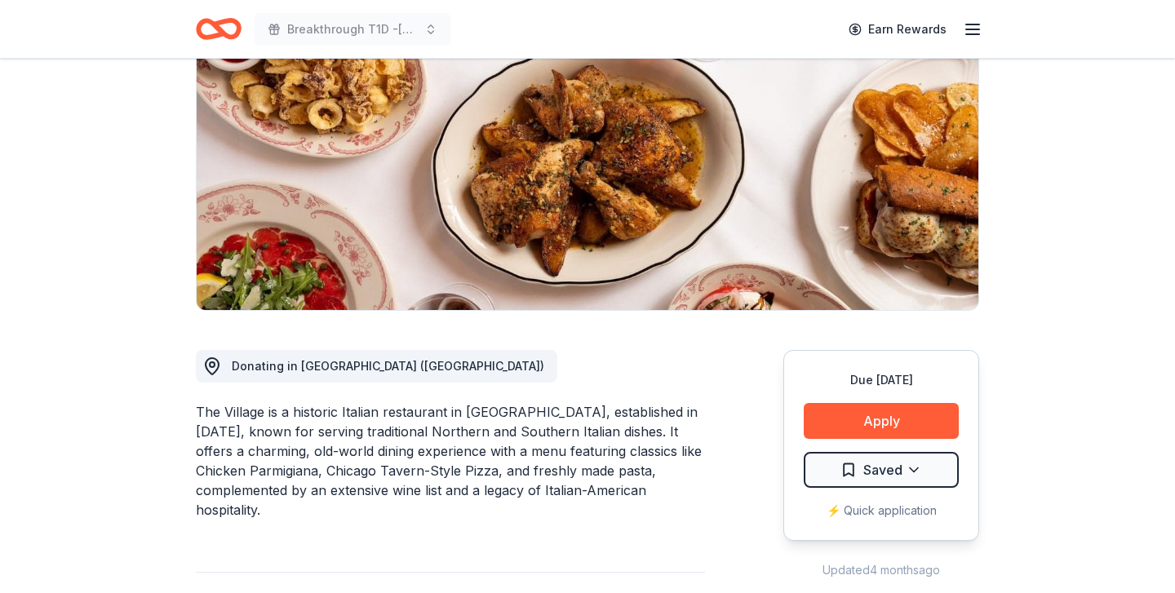
scroll to position [190, 0]
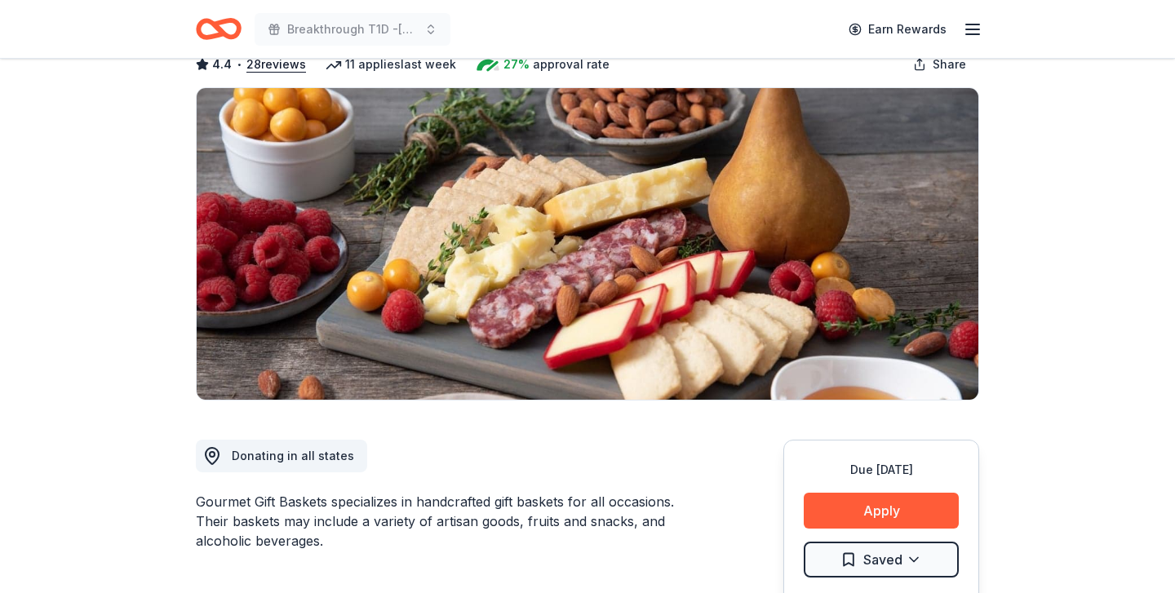
scroll to position [64, 0]
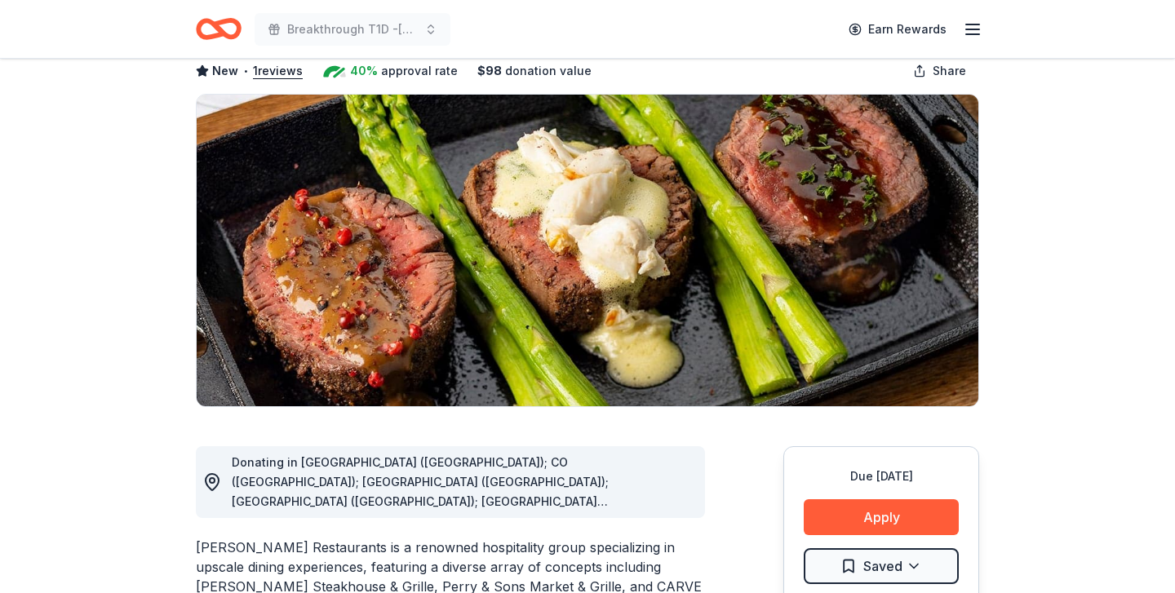
scroll to position [89, 0]
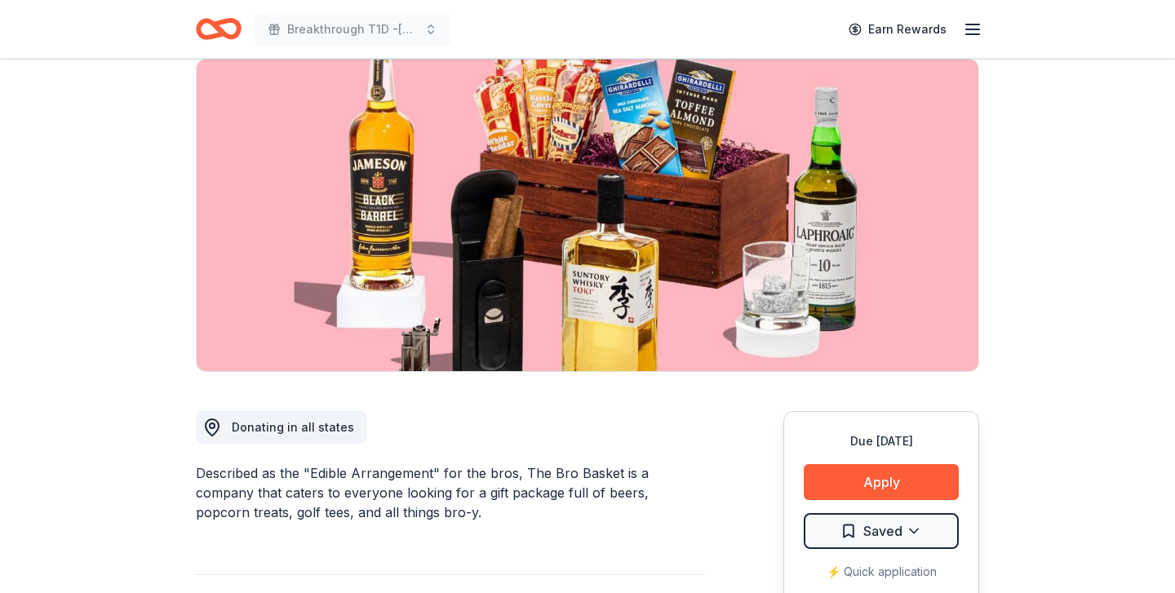
scroll to position [125, 0]
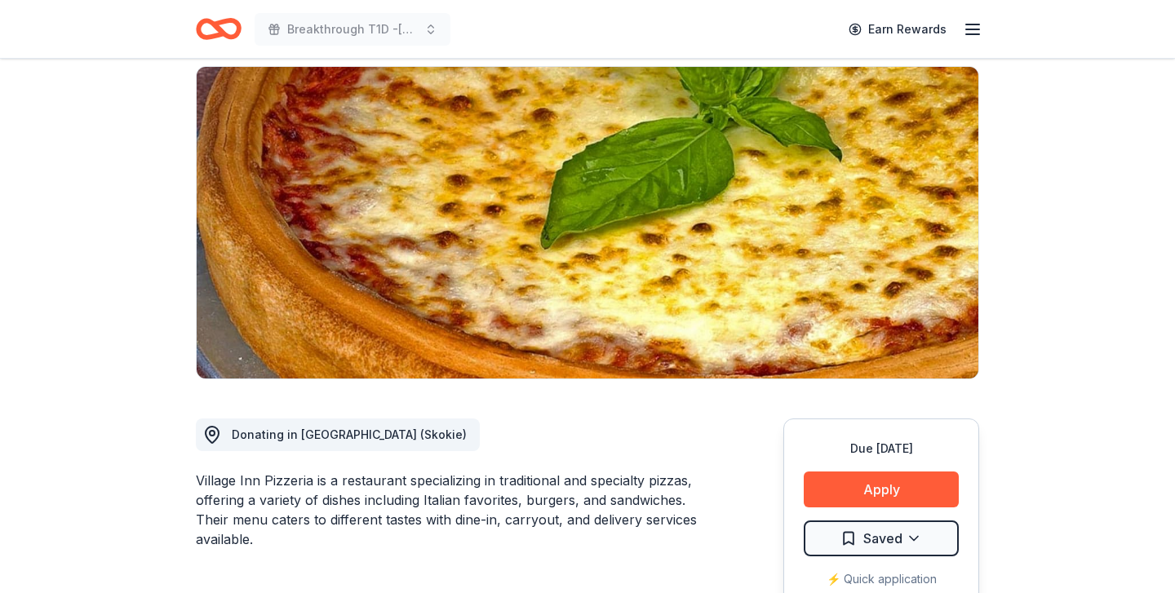
scroll to position [118, 0]
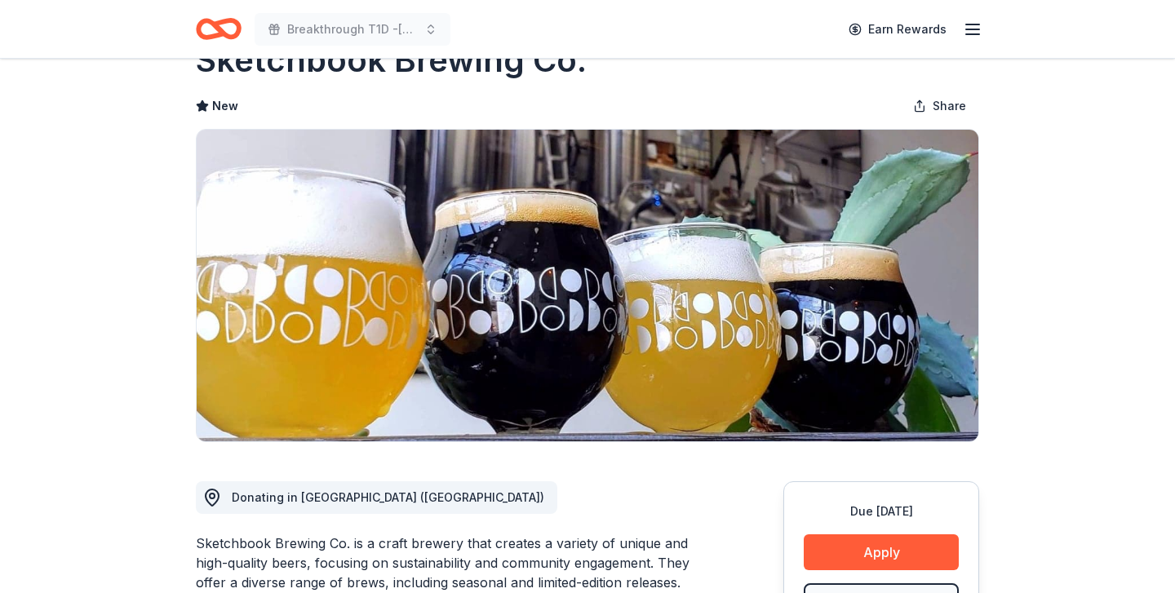
scroll to position [54, 0]
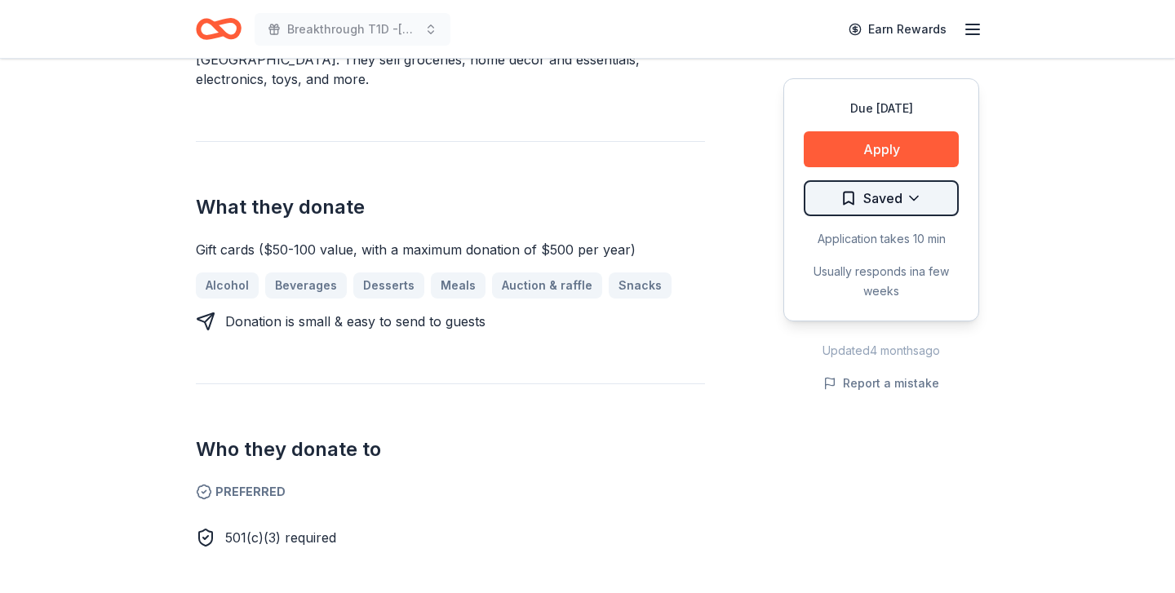
scroll to position [557, 0]
click at [863, 149] on button "Apply" at bounding box center [881, 149] width 155 height 36
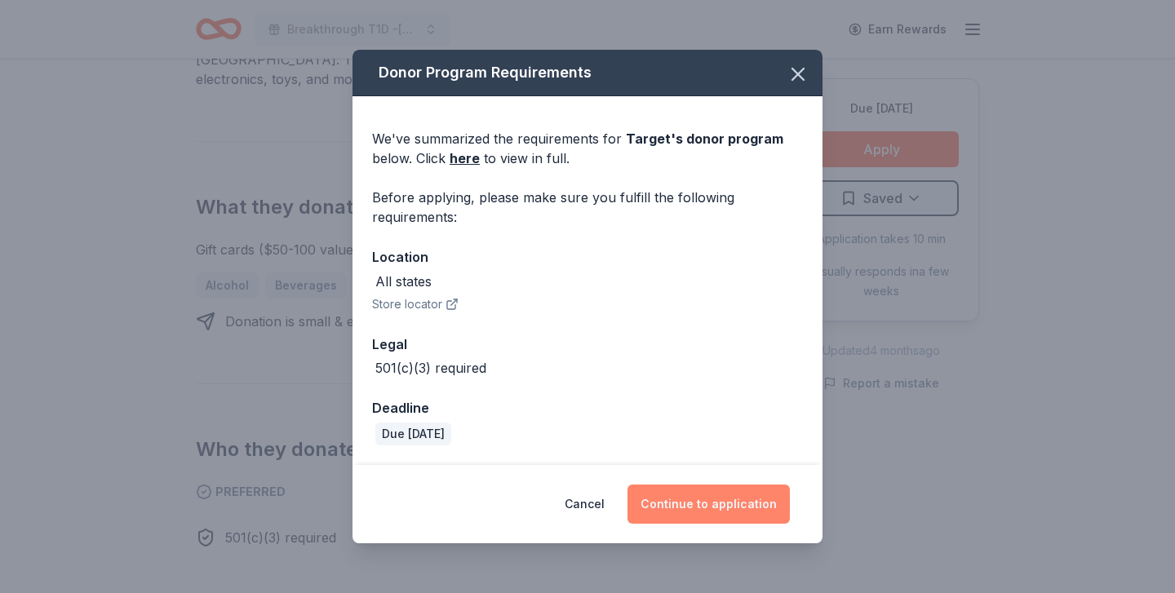
click at [727, 498] on button "Continue to application" at bounding box center [709, 504] width 162 height 39
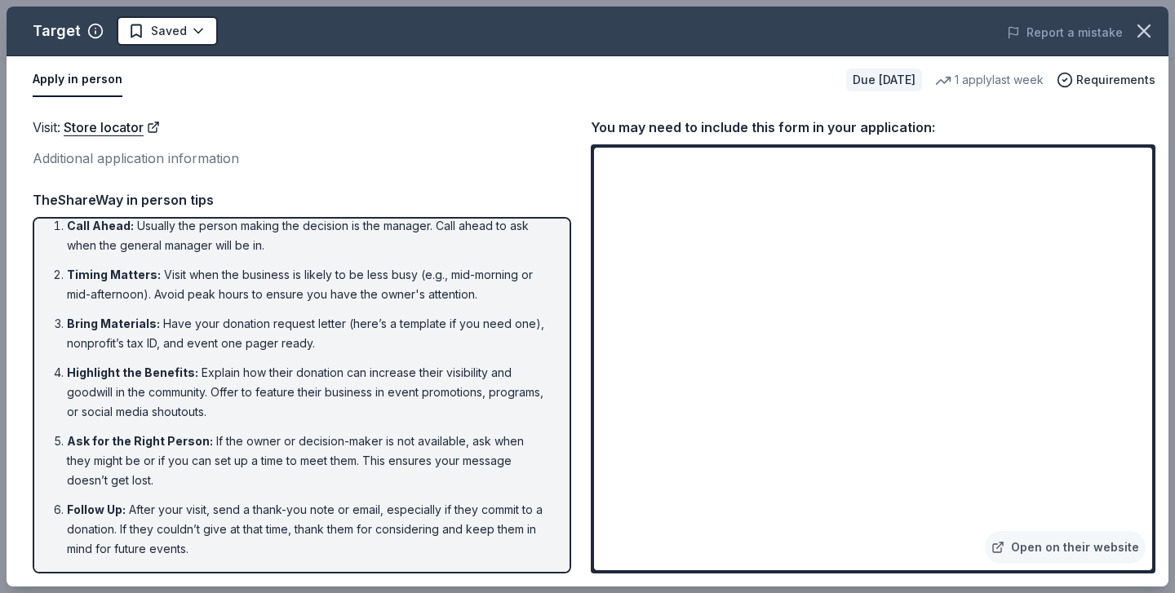
scroll to position [15, 0]
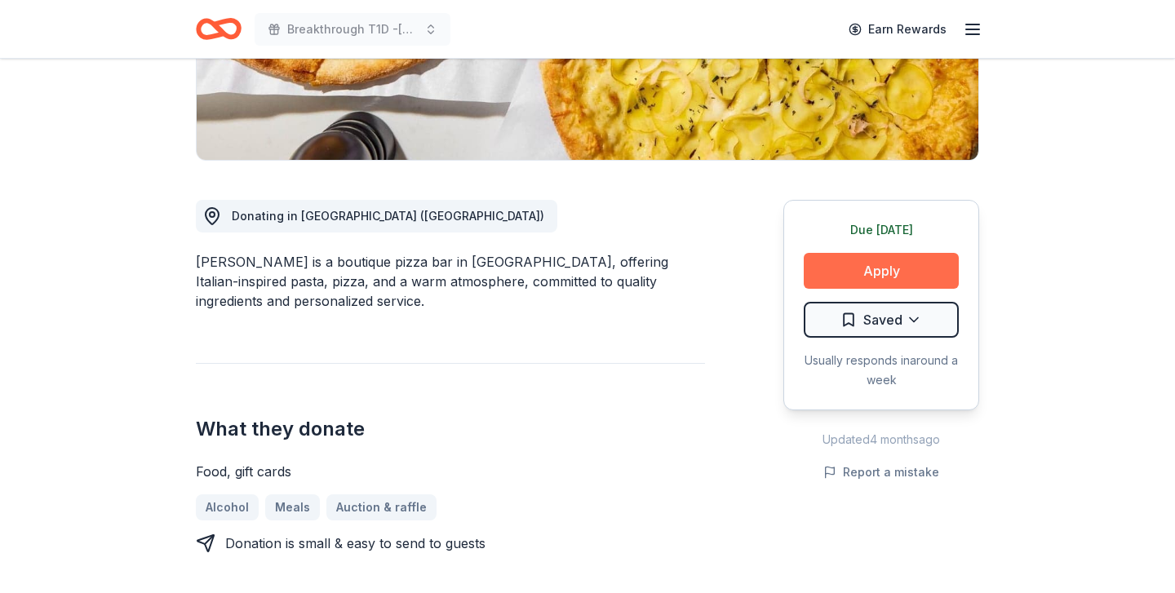
scroll to position [335, 0]
click at [882, 271] on button "Apply" at bounding box center [881, 271] width 155 height 36
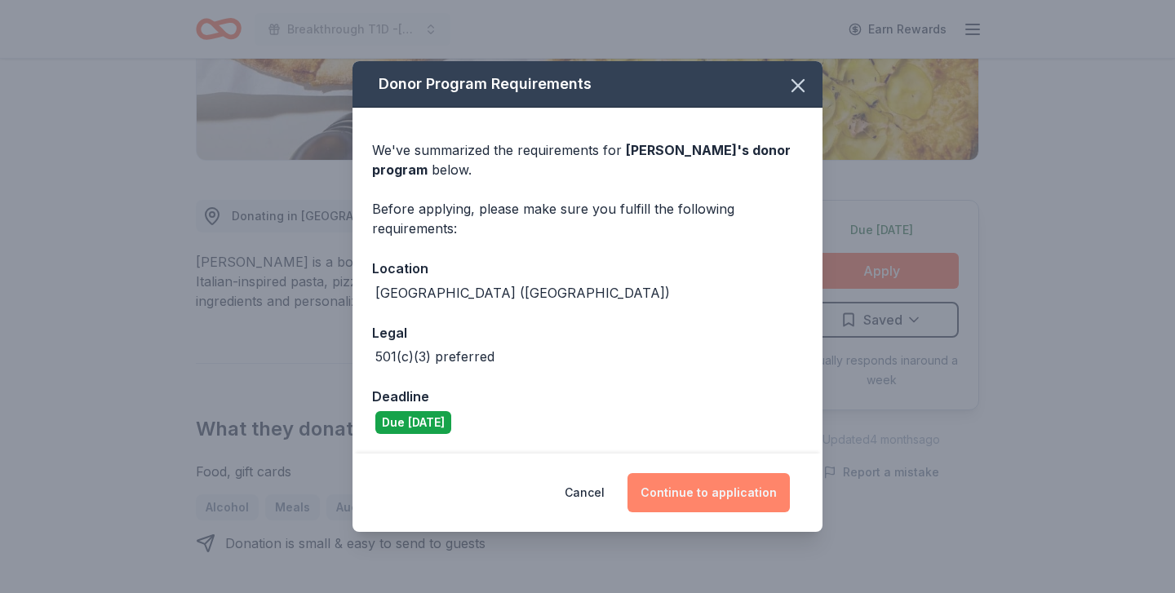
click at [681, 490] on button "Continue to application" at bounding box center [709, 492] width 162 height 39
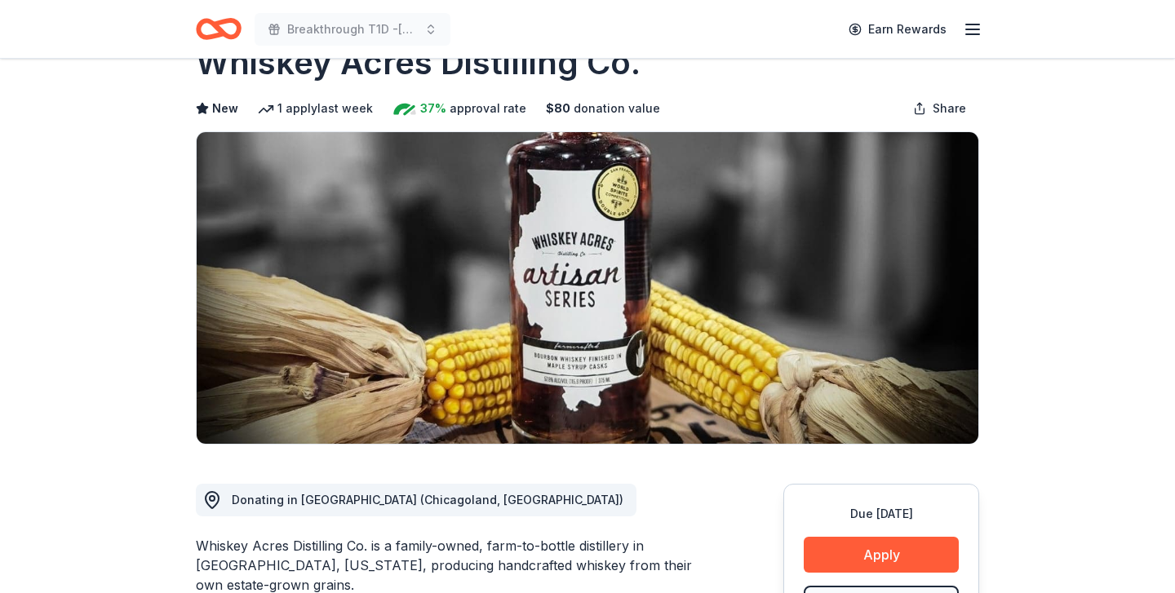
scroll to position [142, 0]
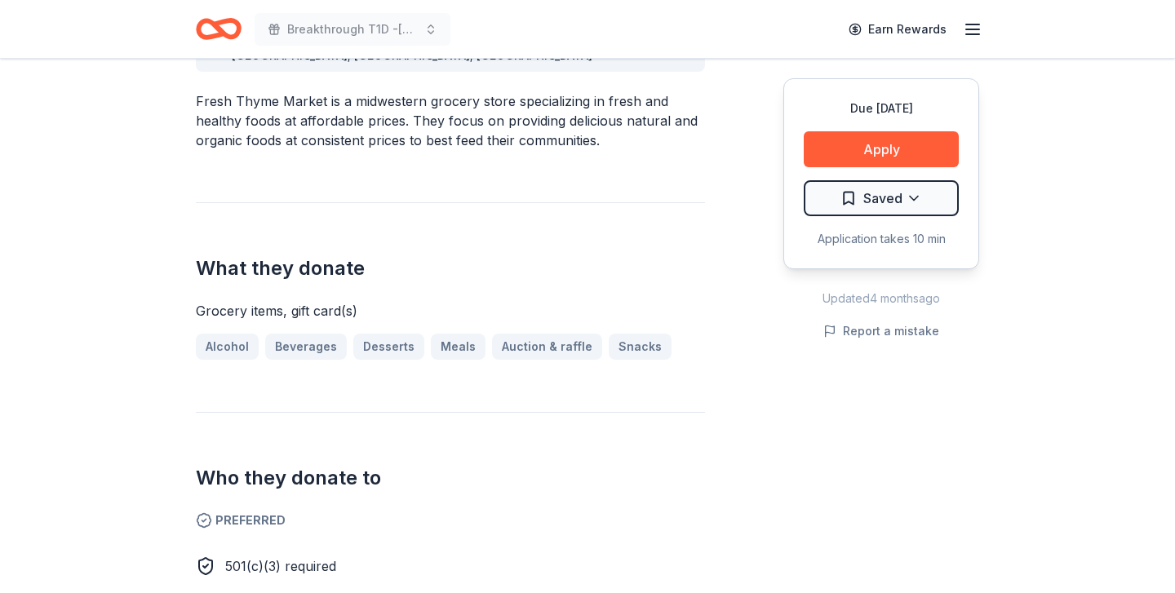
scroll to position [536, 0]
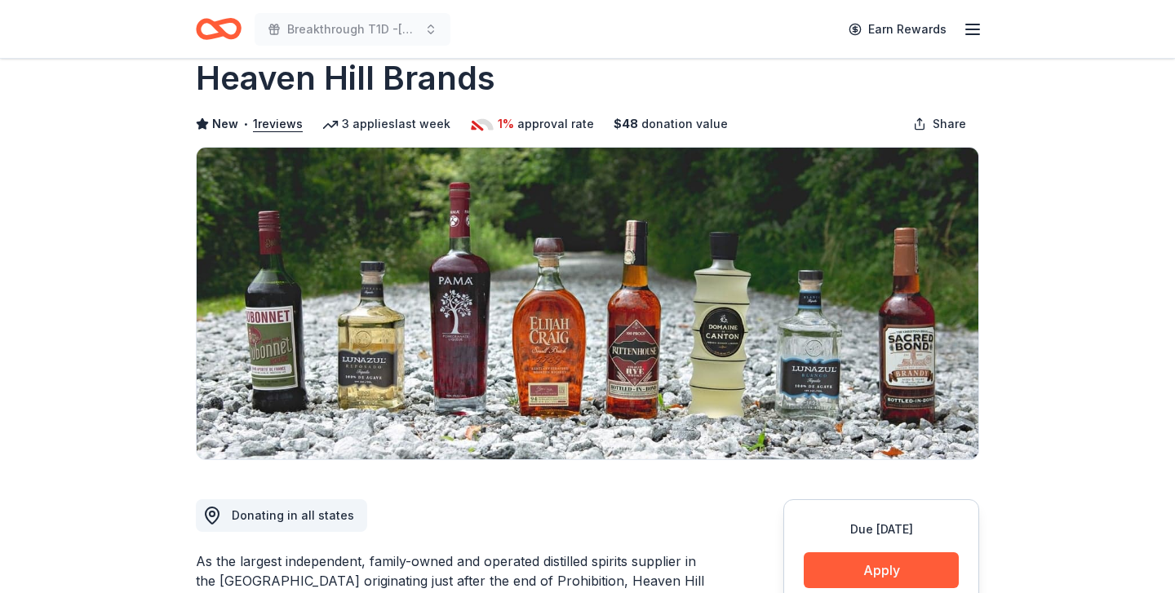
scroll to position [35, 0]
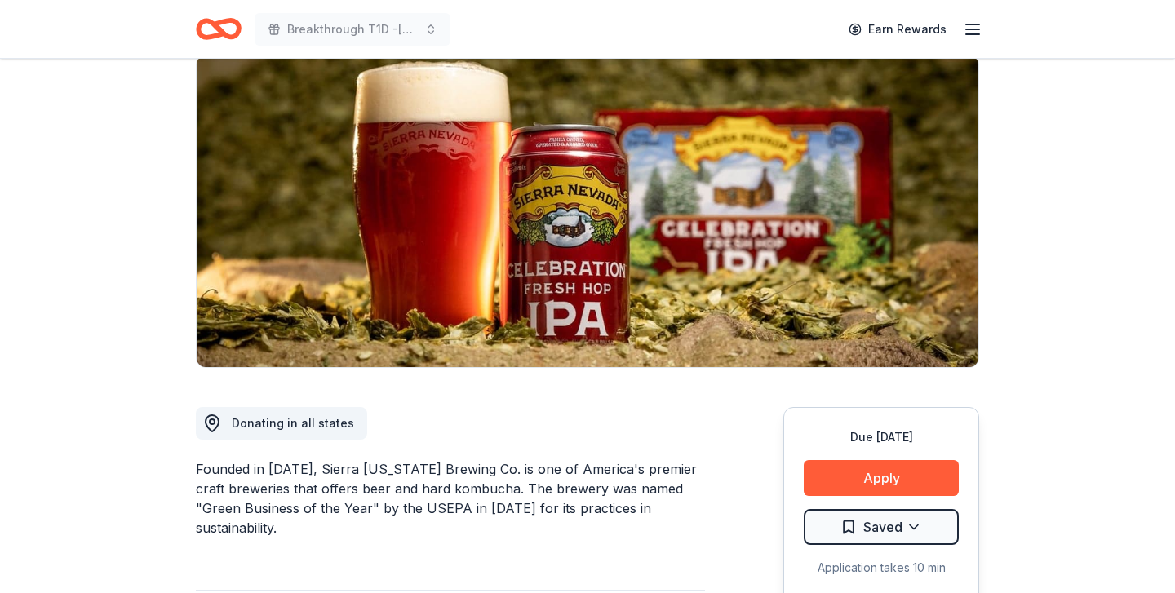
scroll to position [125, 0]
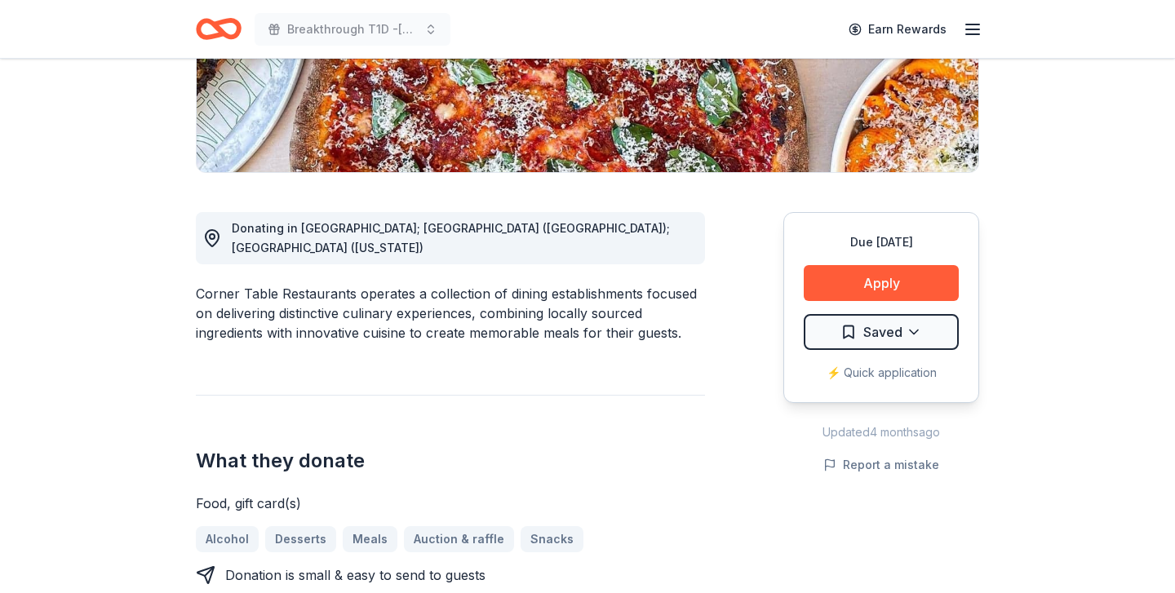
scroll to position [326, 0]
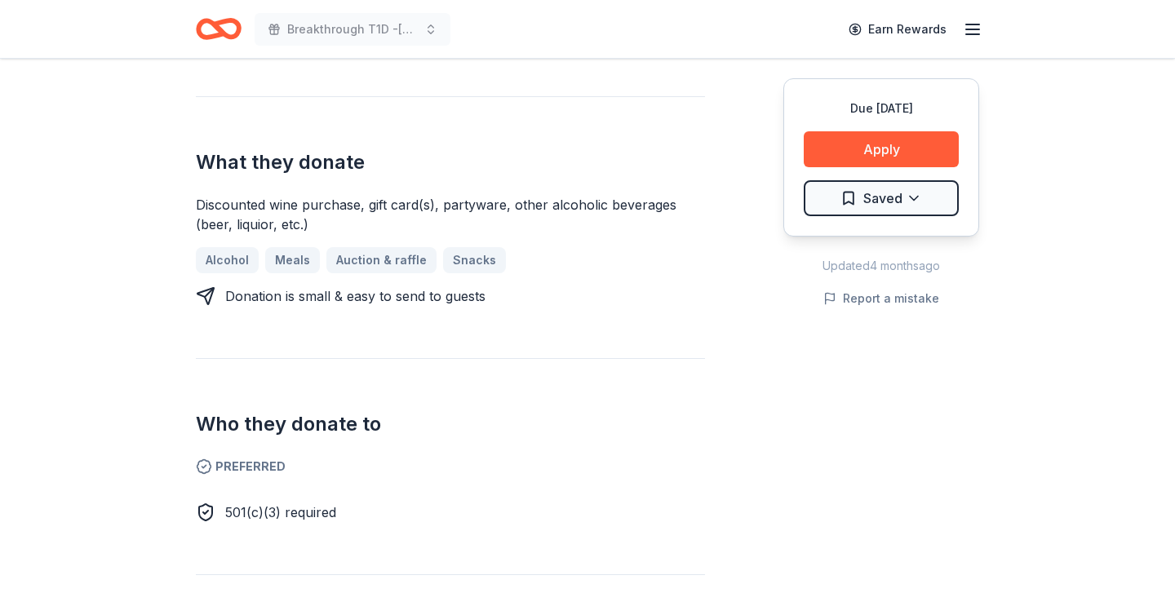
scroll to position [627, 0]
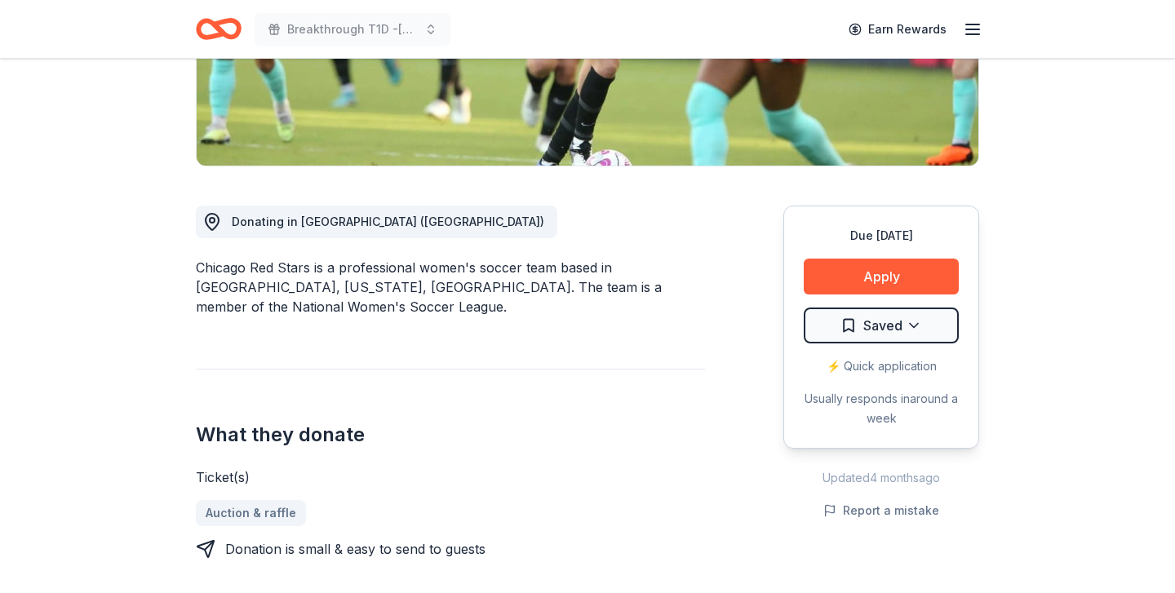
scroll to position [348, 0]
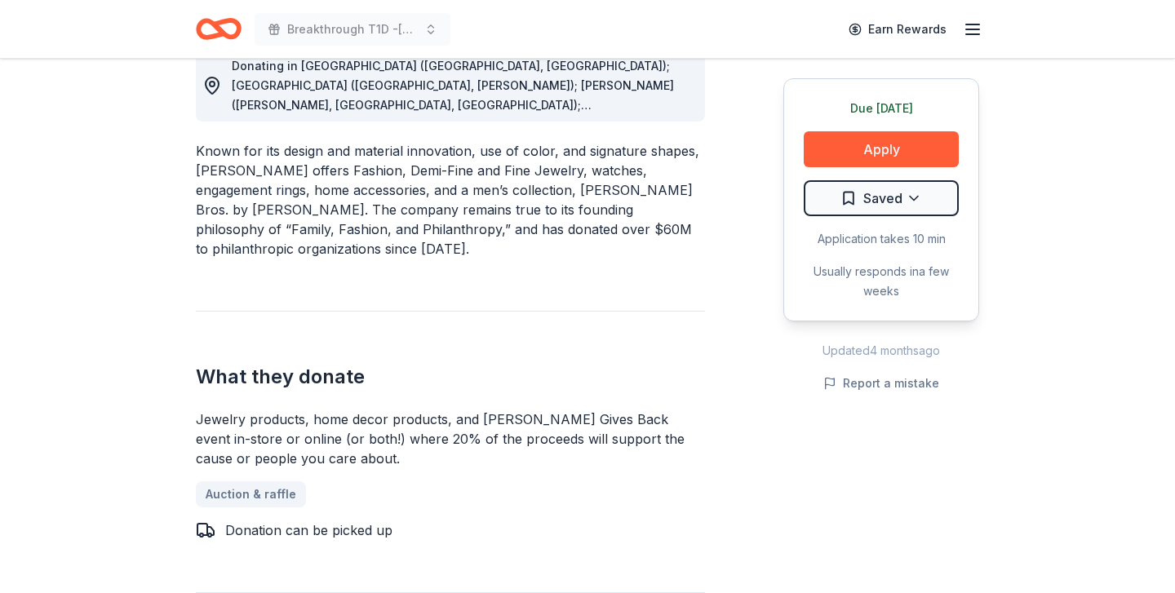
scroll to position [480, 0]
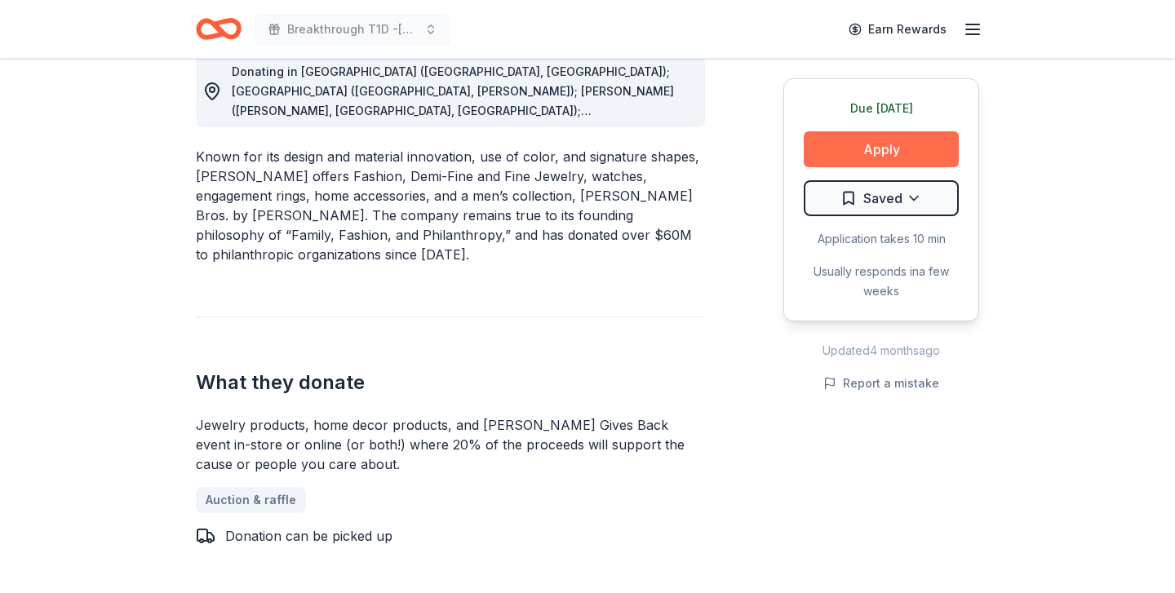
click at [912, 145] on button "Apply" at bounding box center [881, 149] width 155 height 36
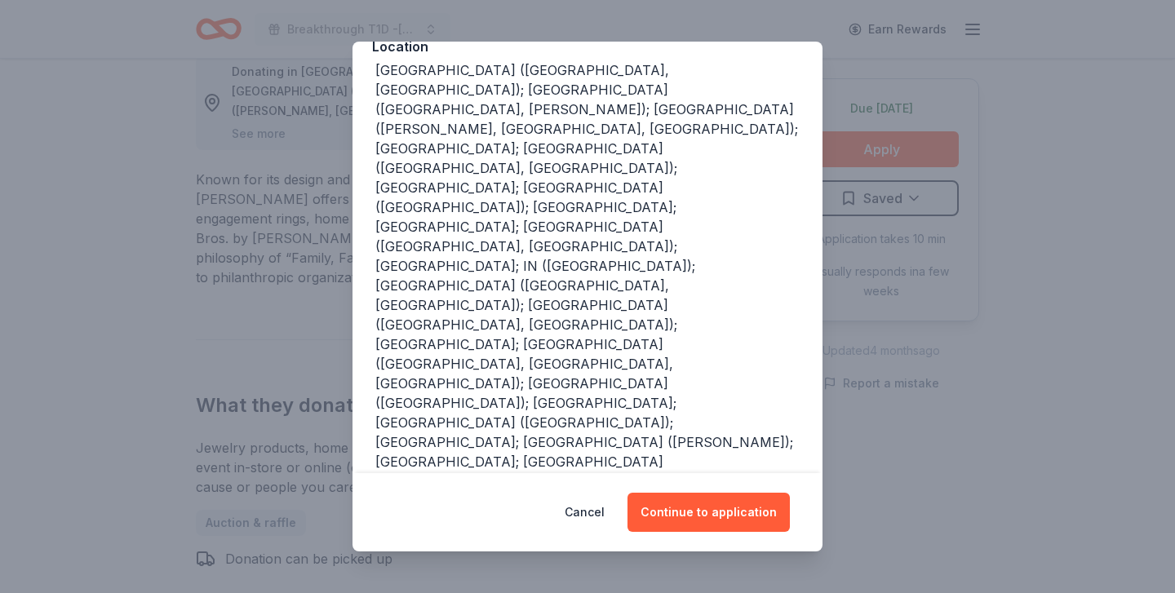
scroll to position [202, 0]
click at [710, 511] on button "Continue to application" at bounding box center [709, 512] width 162 height 39
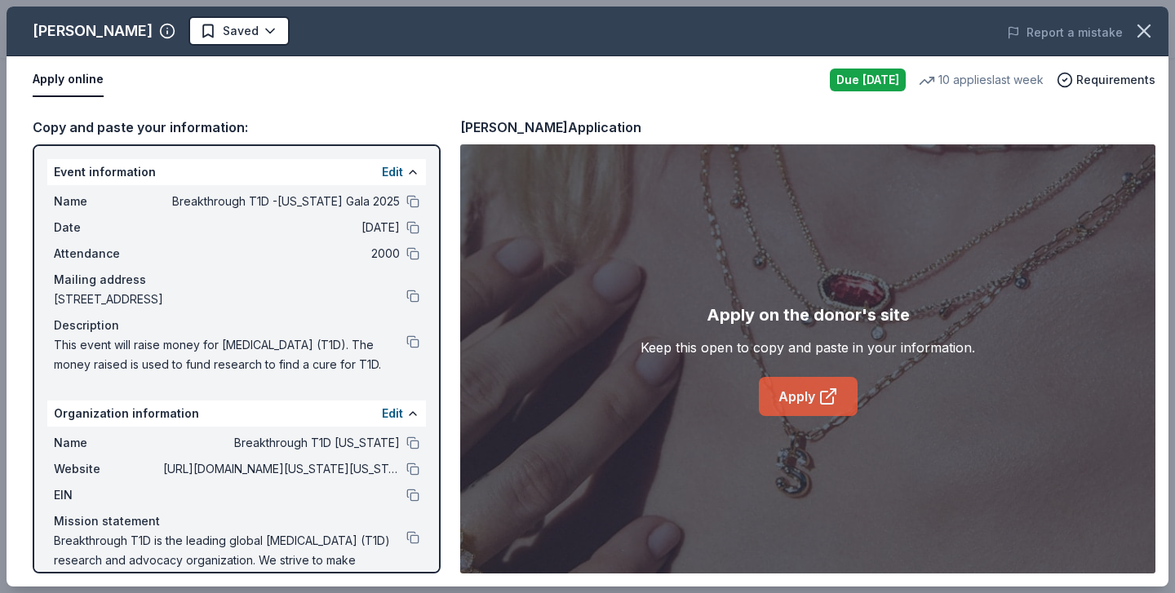
click at [816, 395] on link "Apply" at bounding box center [808, 396] width 99 height 39
